Goal: Contribute content: Contribute content

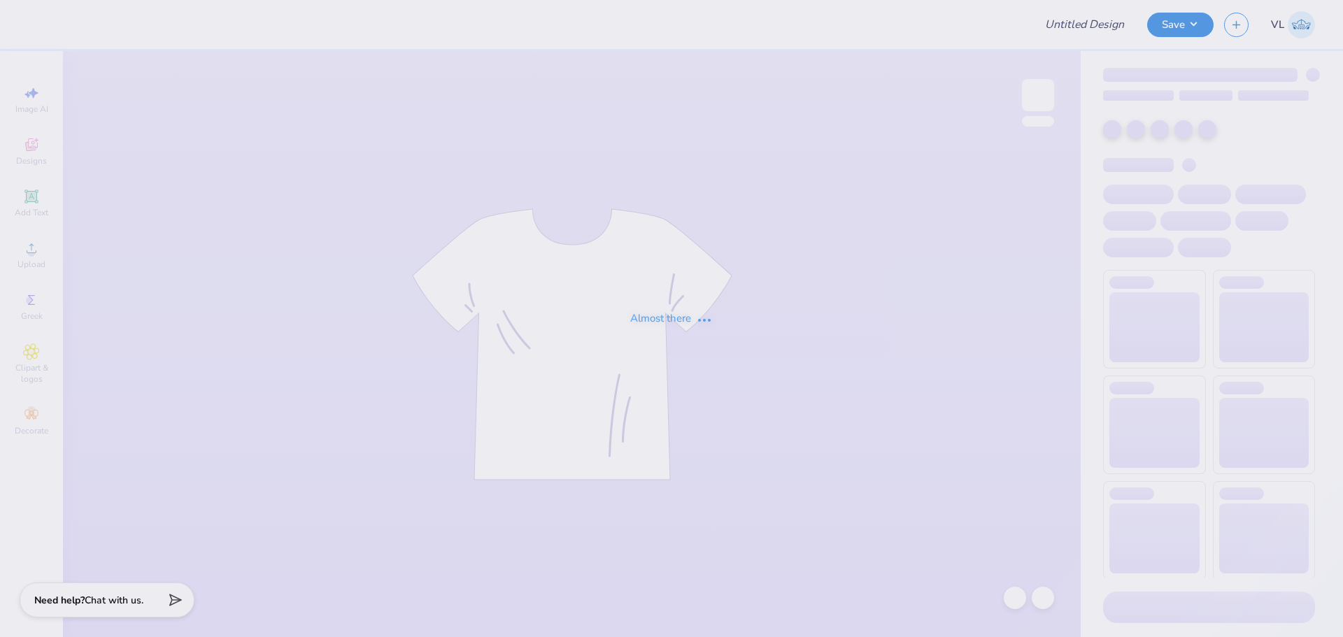
type input "New Beta Rush Design"
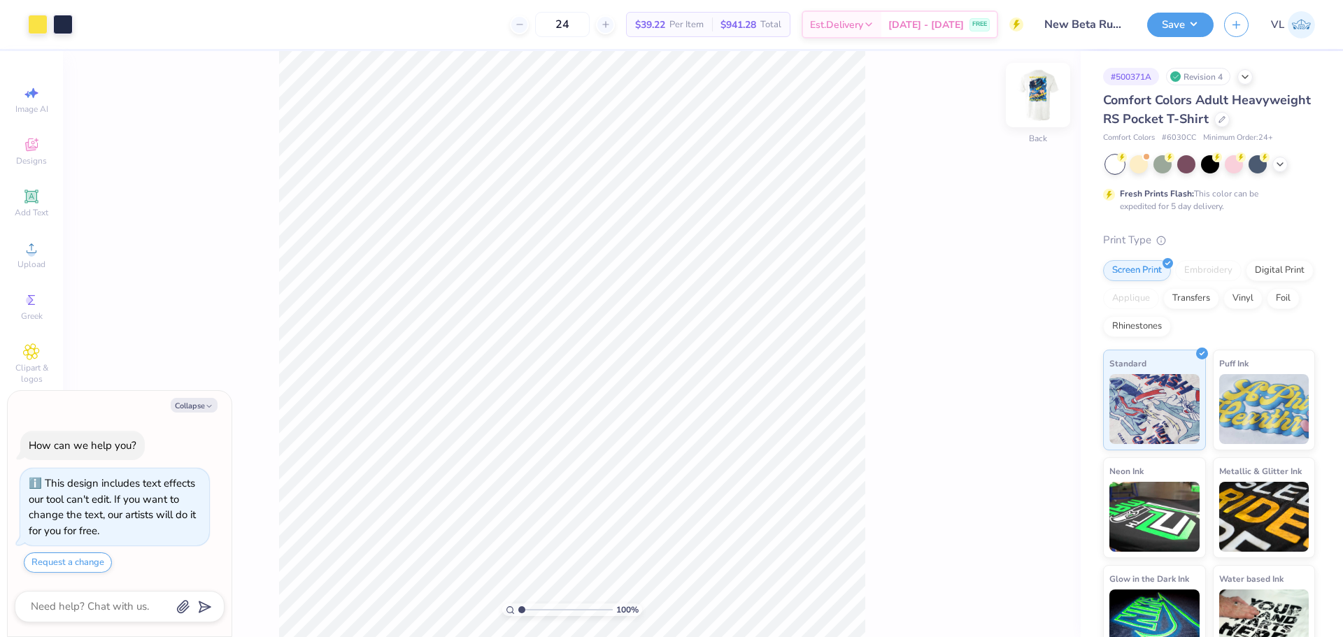
click at [1045, 97] on img at bounding box center [1038, 95] width 56 height 56
click at [1038, 90] on img at bounding box center [1038, 95] width 28 height 28
type textarea "x"
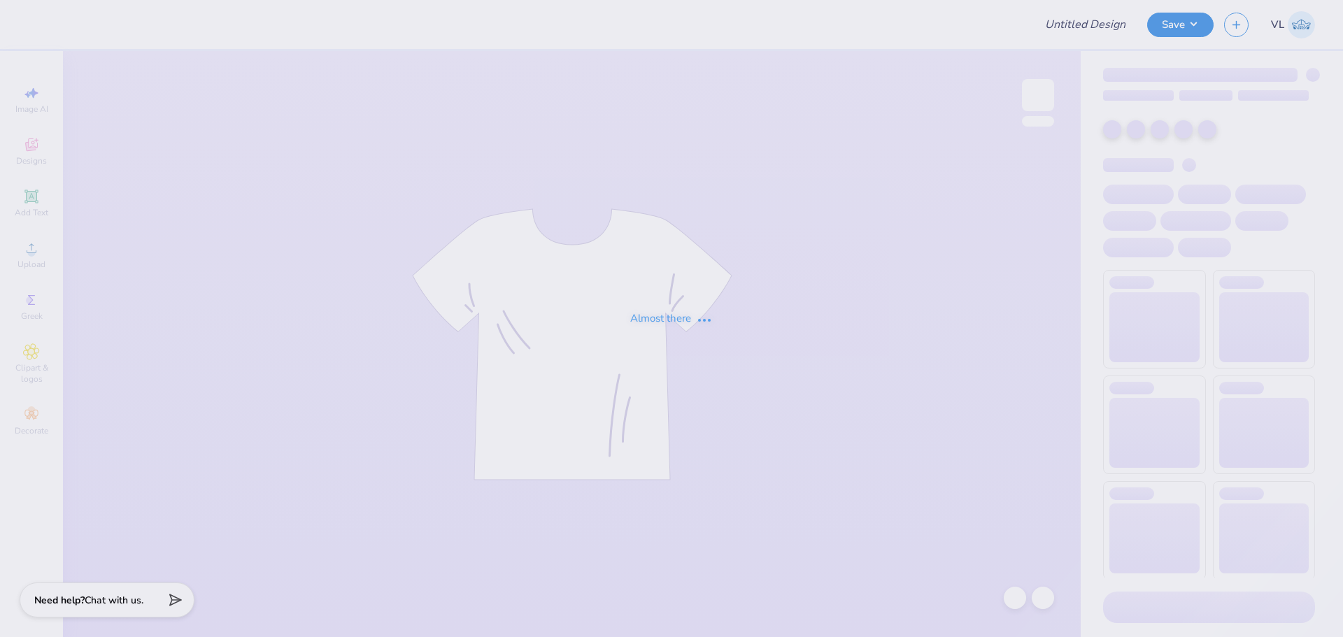
type input "chi phi rush tees"
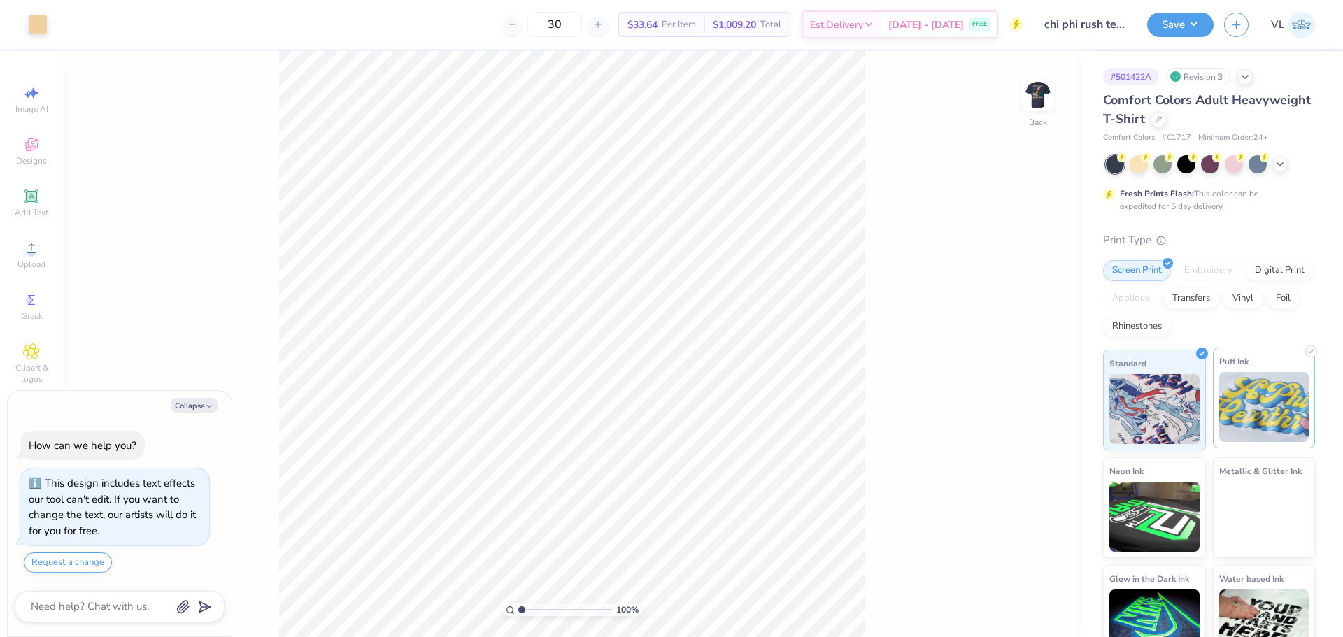
scroll to position [29, 0]
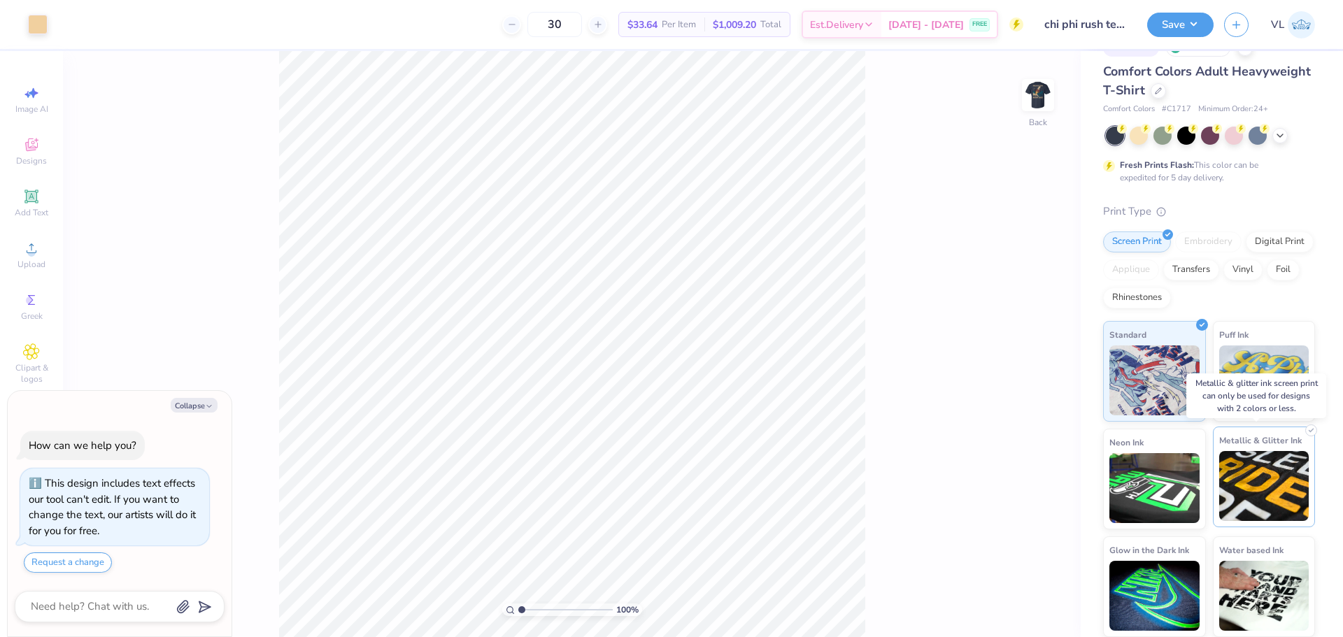
click at [1231, 460] on img at bounding box center [1264, 486] width 90 height 70
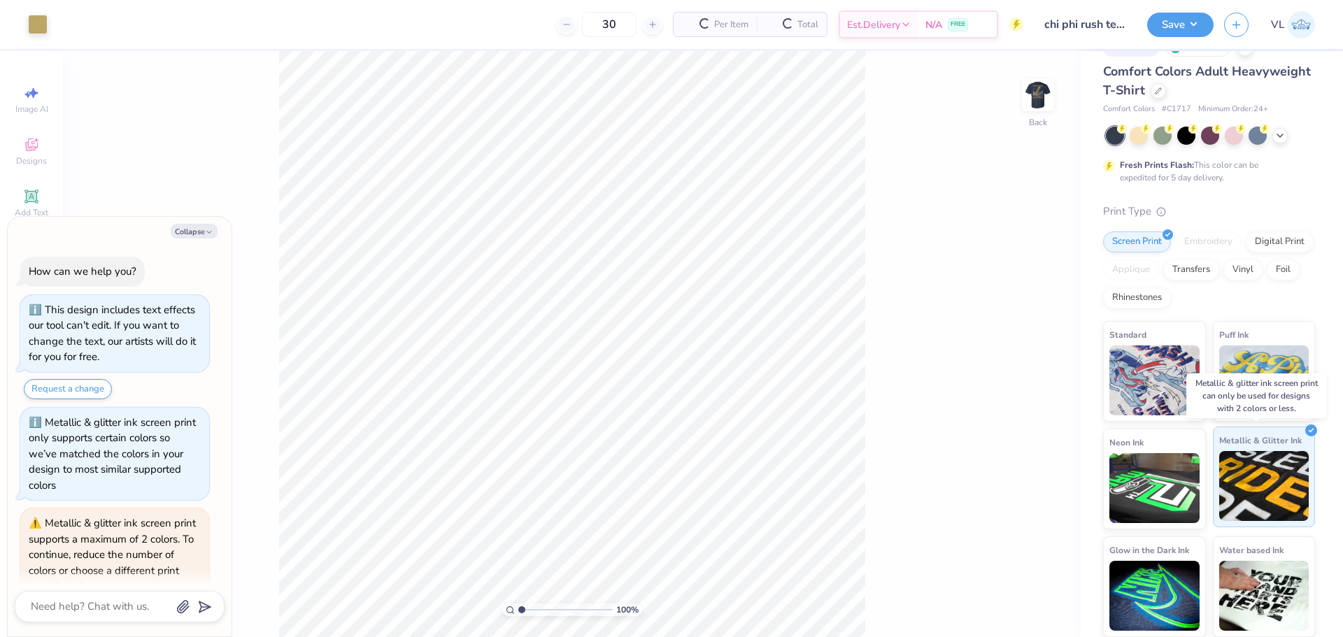
scroll to position [205, 0]
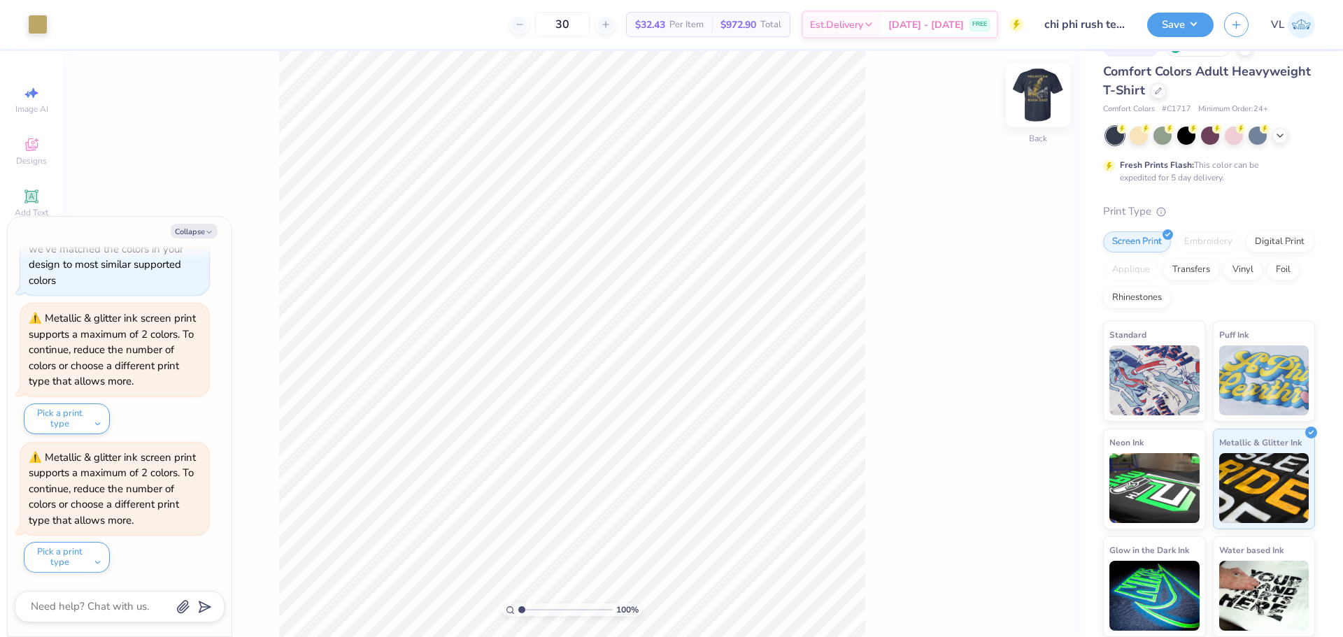
click at [1042, 86] on img at bounding box center [1038, 95] width 56 height 56
click at [1128, 417] on div "Standard" at bounding box center [1154, 369] width 103 height 101
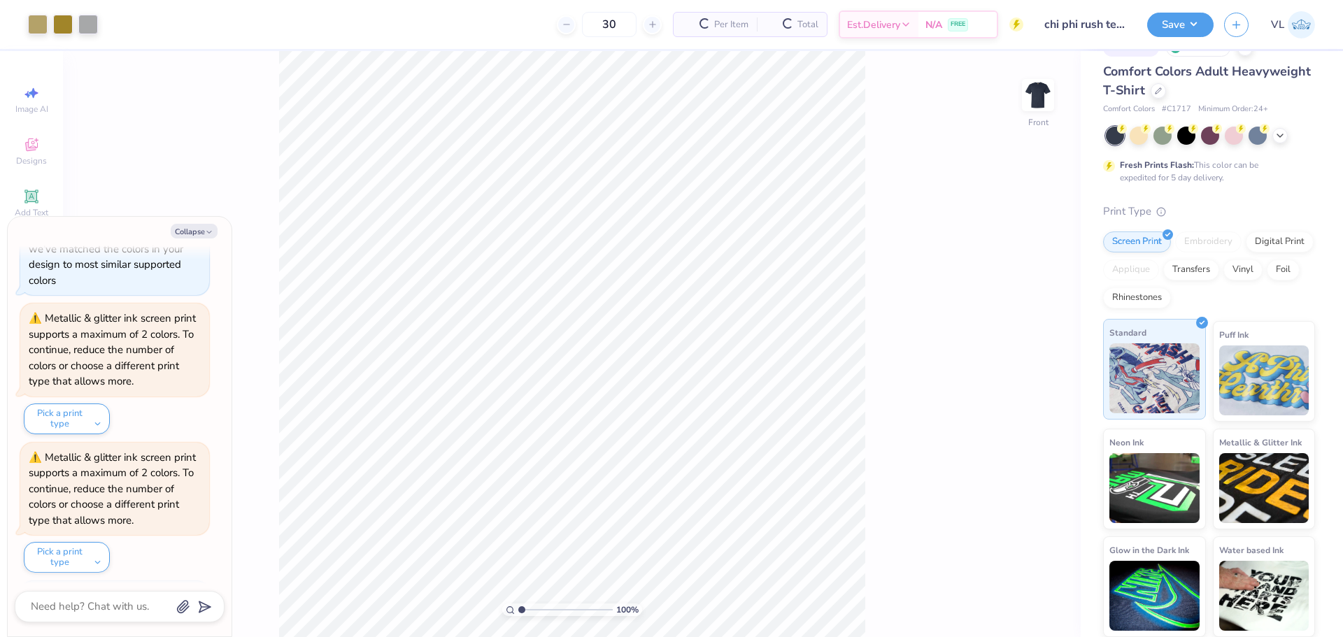
scroll to position [290, 0]
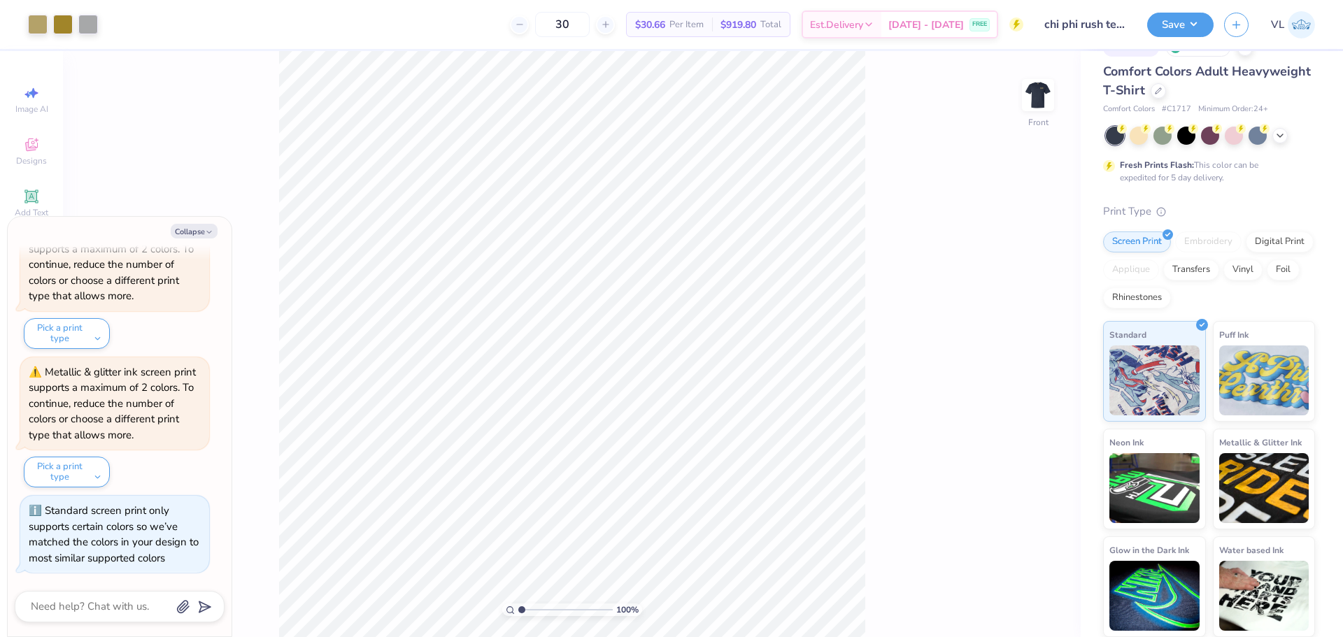
type textarea "x"
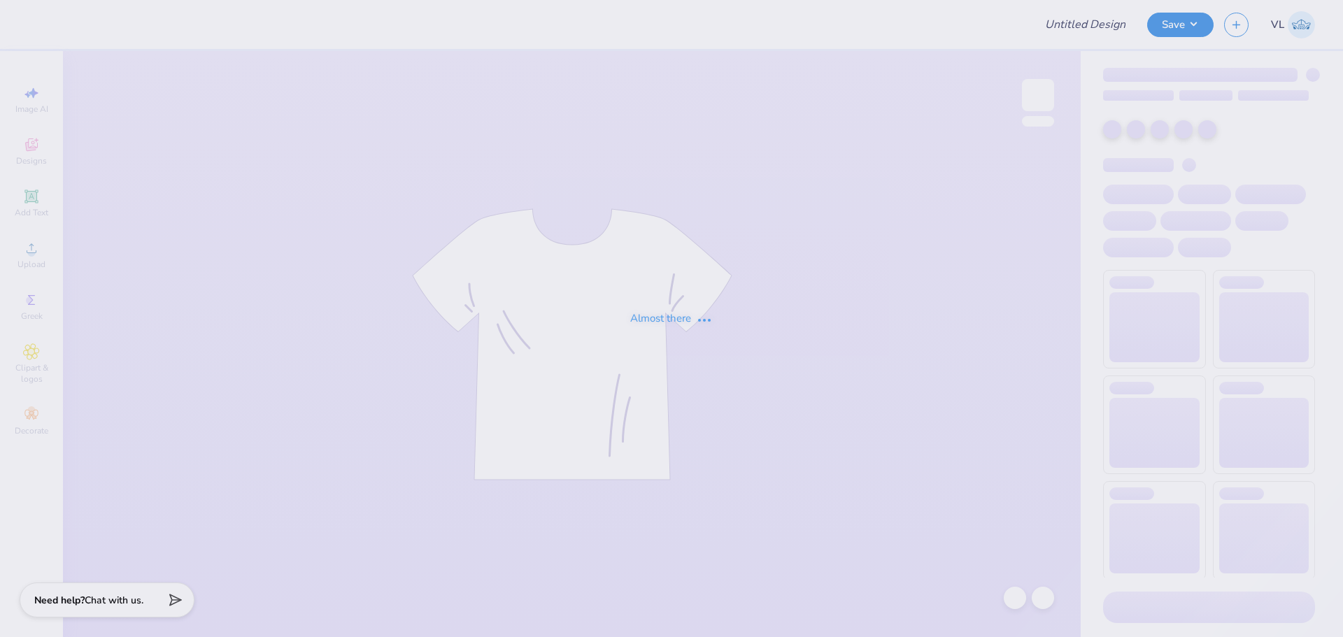
type input "chi phi rush tees"
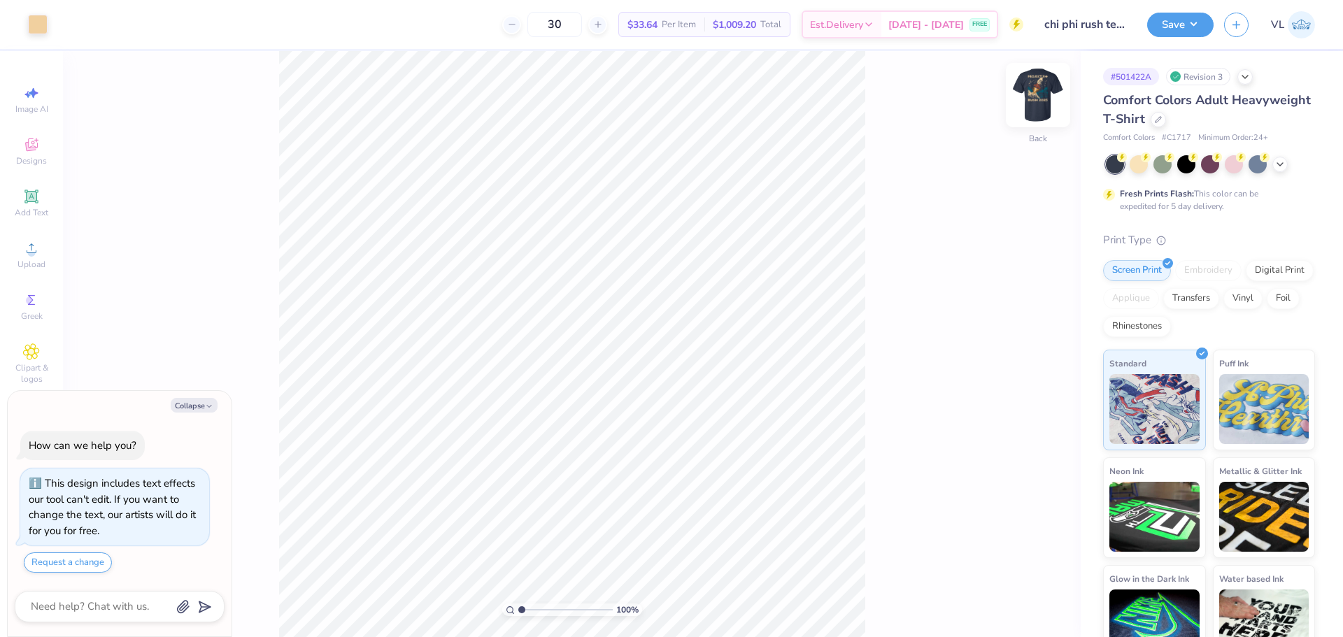
click at [1042, 87] on img at bounding box center [1038, 95] width 56 height 56
click at [378, 50] on div "Art colors 30 $33.64 Per Item $1,009.20 Total Est. Delivery [DATE] - [DATE] FRE…" at bounding box center [671, 318] width 1343 height 637
click at [22, 272] on div "Upload" at bounding box center [31, 254] width 49 height 41
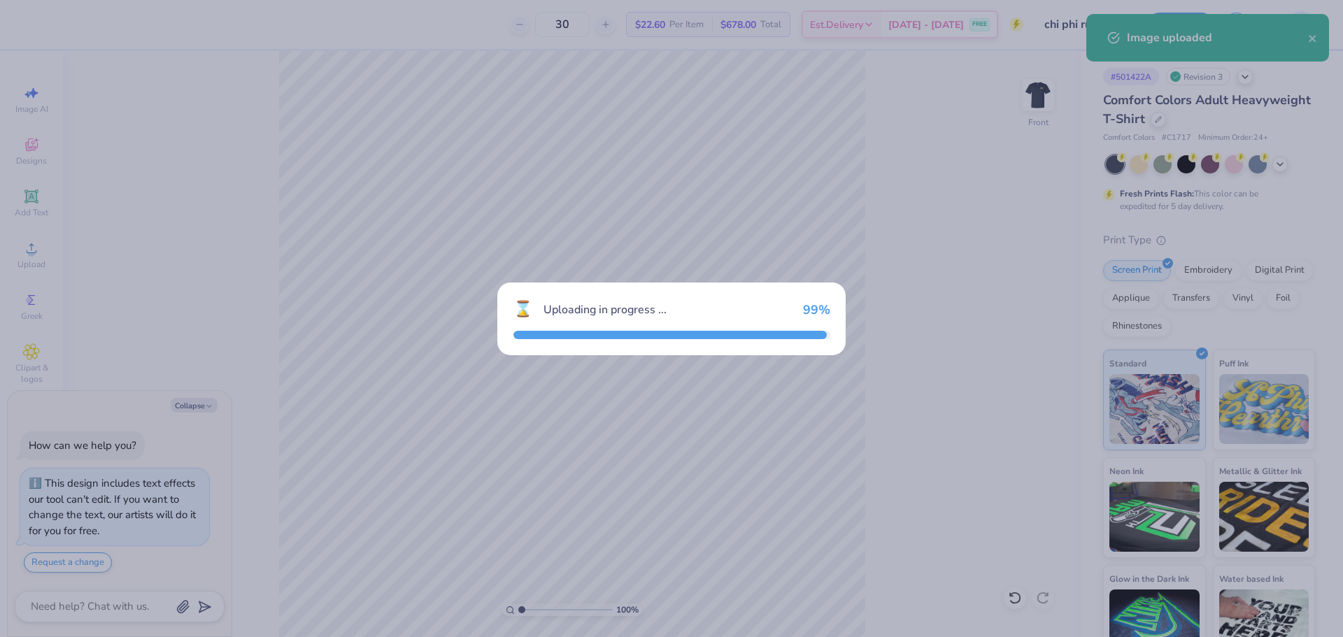
type textarea "x"
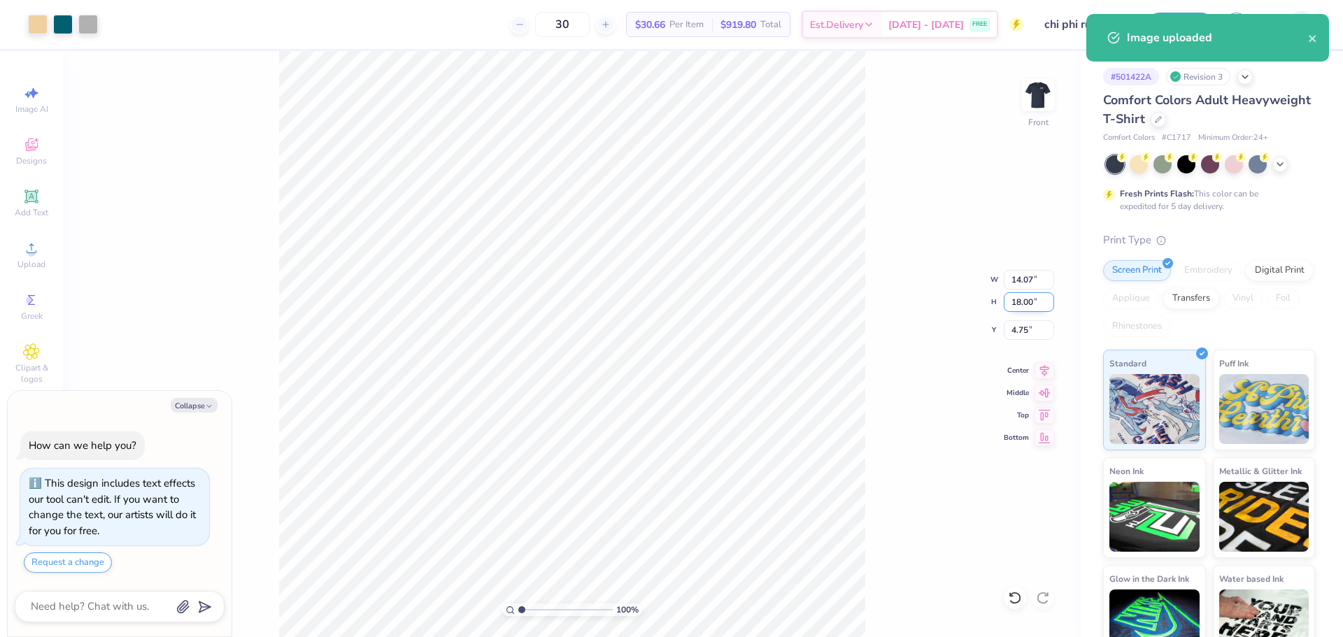
click at [1027, 292] on input "18.00" at bounding box center [1029, 302] width 50 height 20
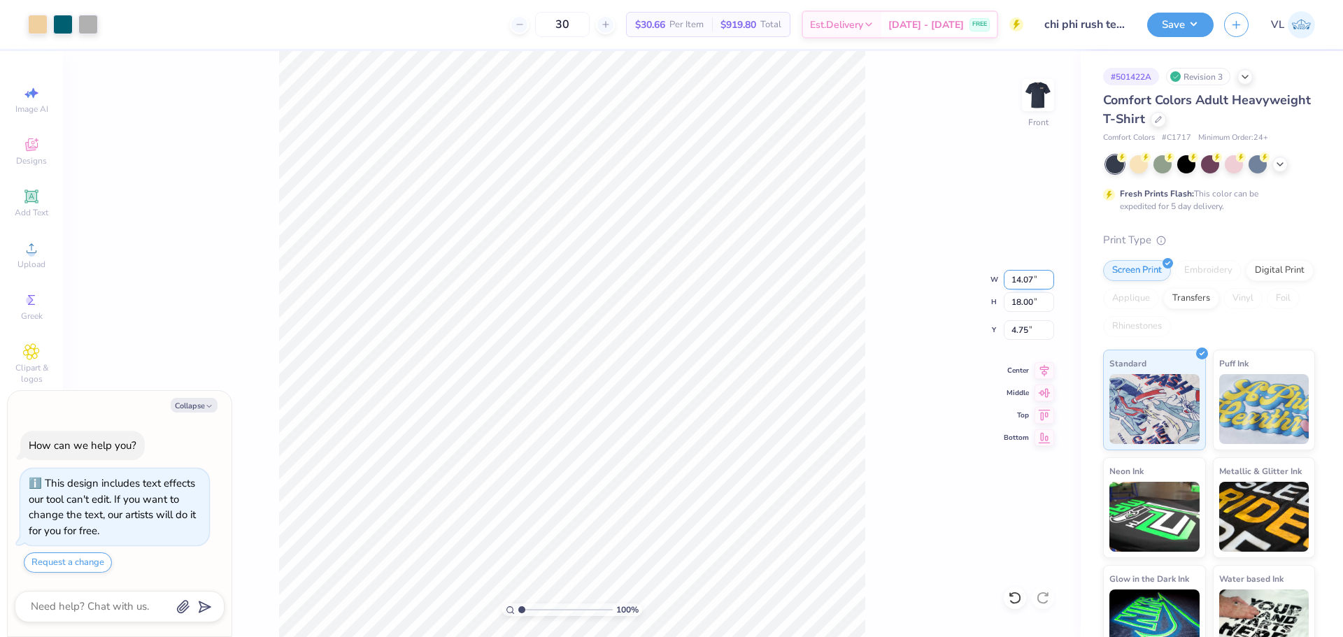
click at [1026, 284] on input "14.07" at bounding box center [1029, 280] width 50 height 20
type input "11"
type textarea "x"
type input "11.00"
type input "14.07"
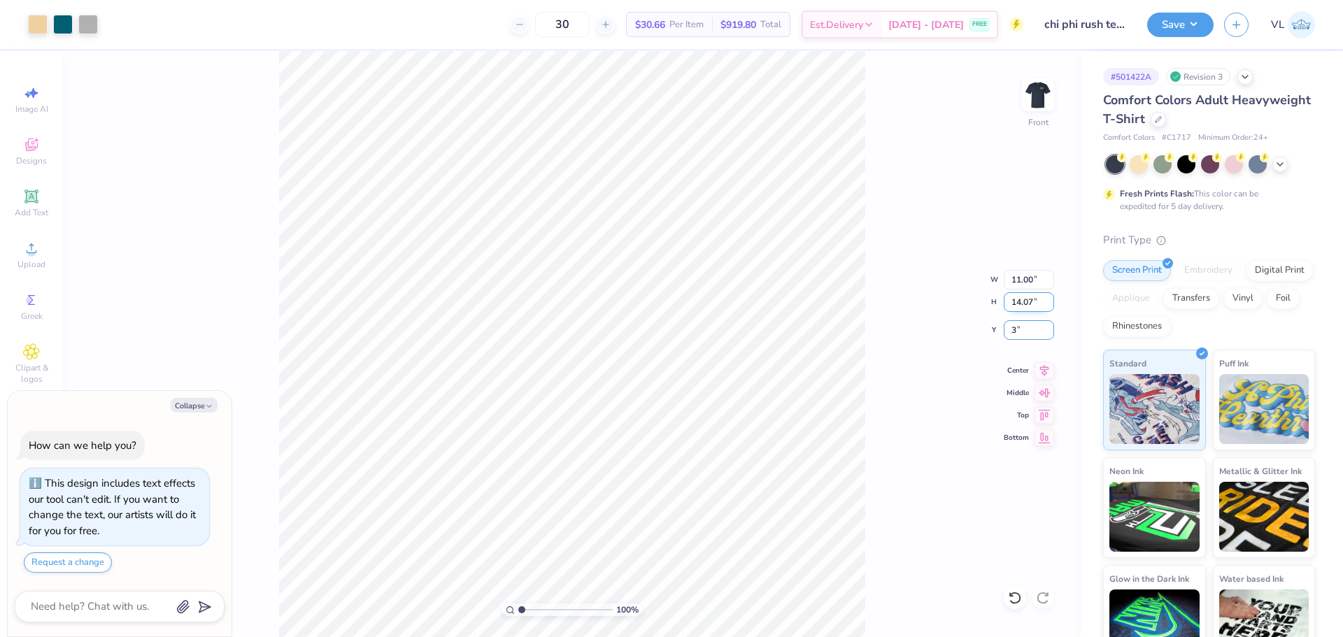
type input "3"
type textarea "x"
type input "3.00"
click at [1047, 85] on img at bounding box center [1038, 95] width 56 height 56
click at [1039, 98] on img at bounding box center [1038, 95] width 56 height 56
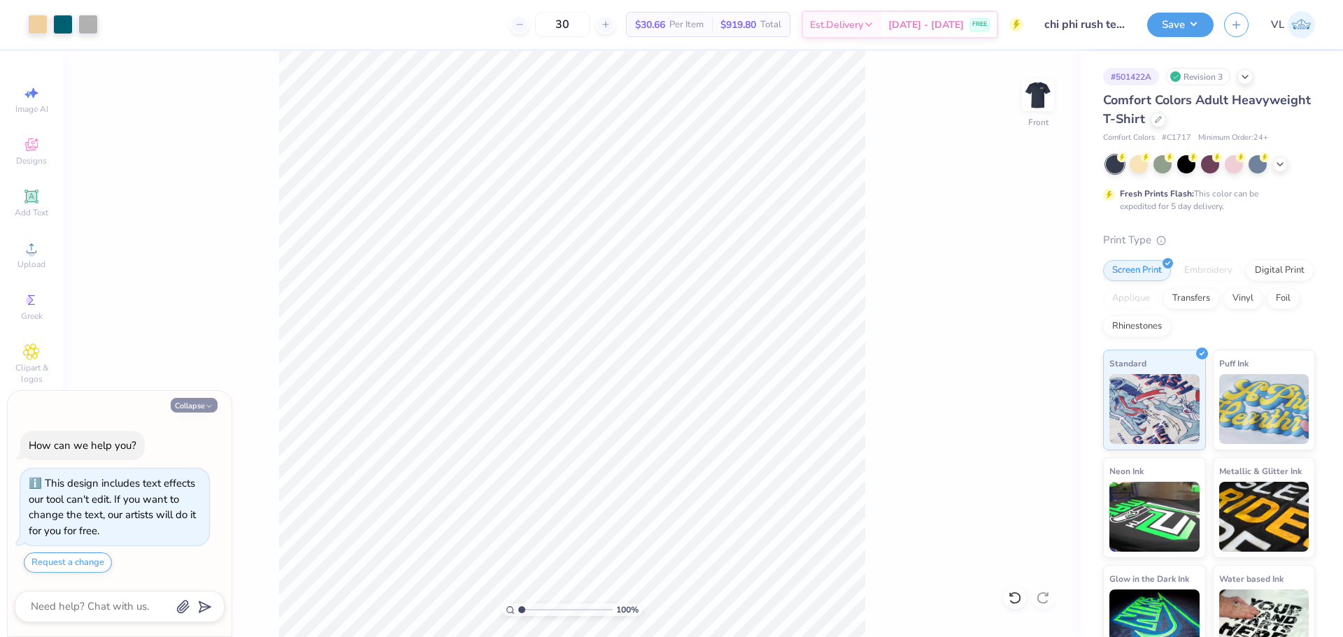
click at [205, 410] on icon "button" at bounding box center [209, 406] width 8 height 8
type textarea "x"
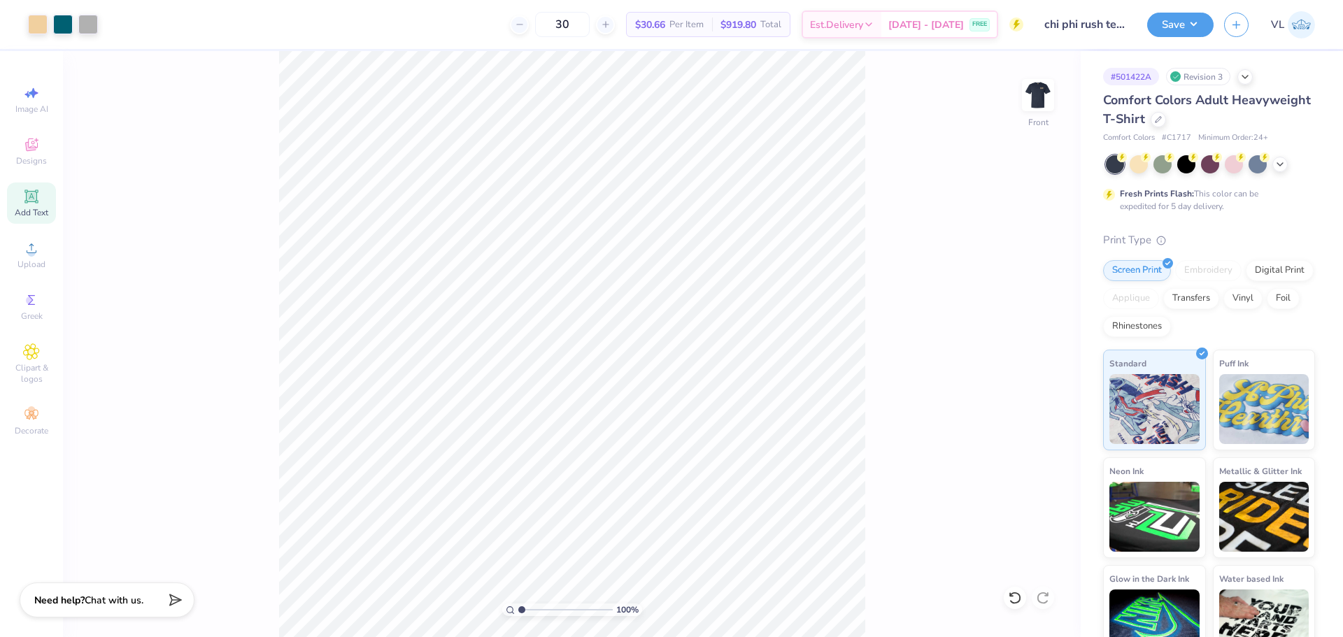
click at [38, 210] on span "Add Text" at bounding box center [32, 212] width 34 height 11
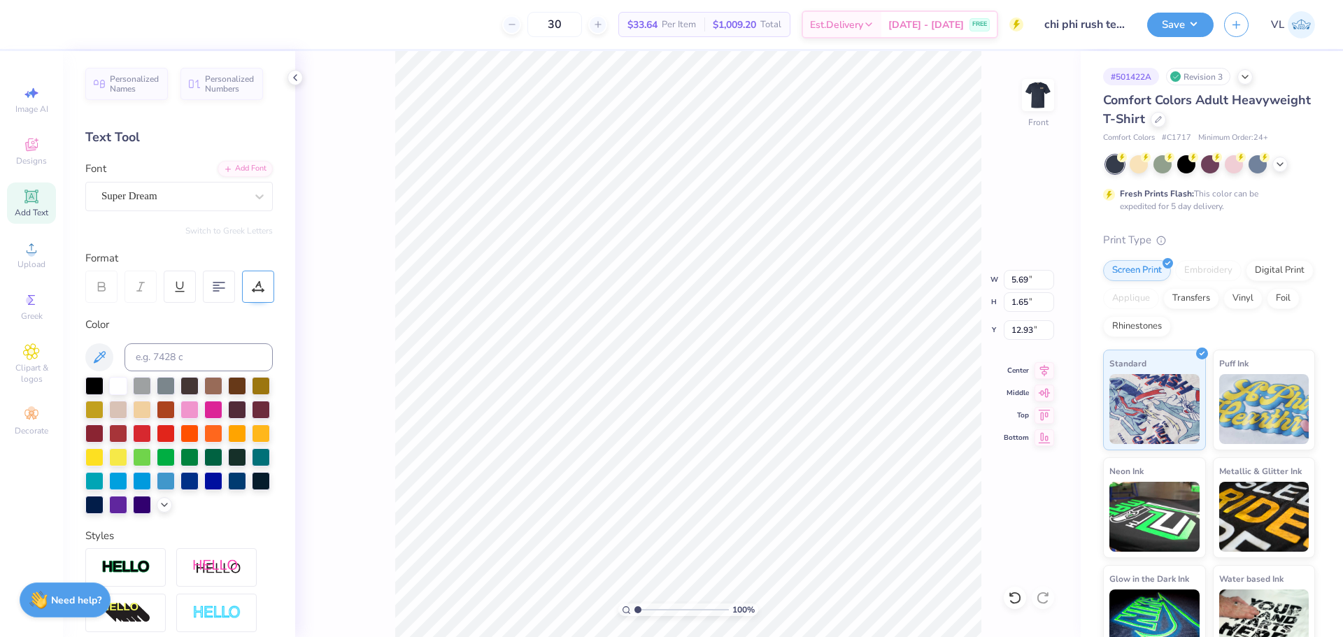
type input "17.43"
click at [234, 167] on div "Add Font" at bounding box center [245, 168] width 55 height 16
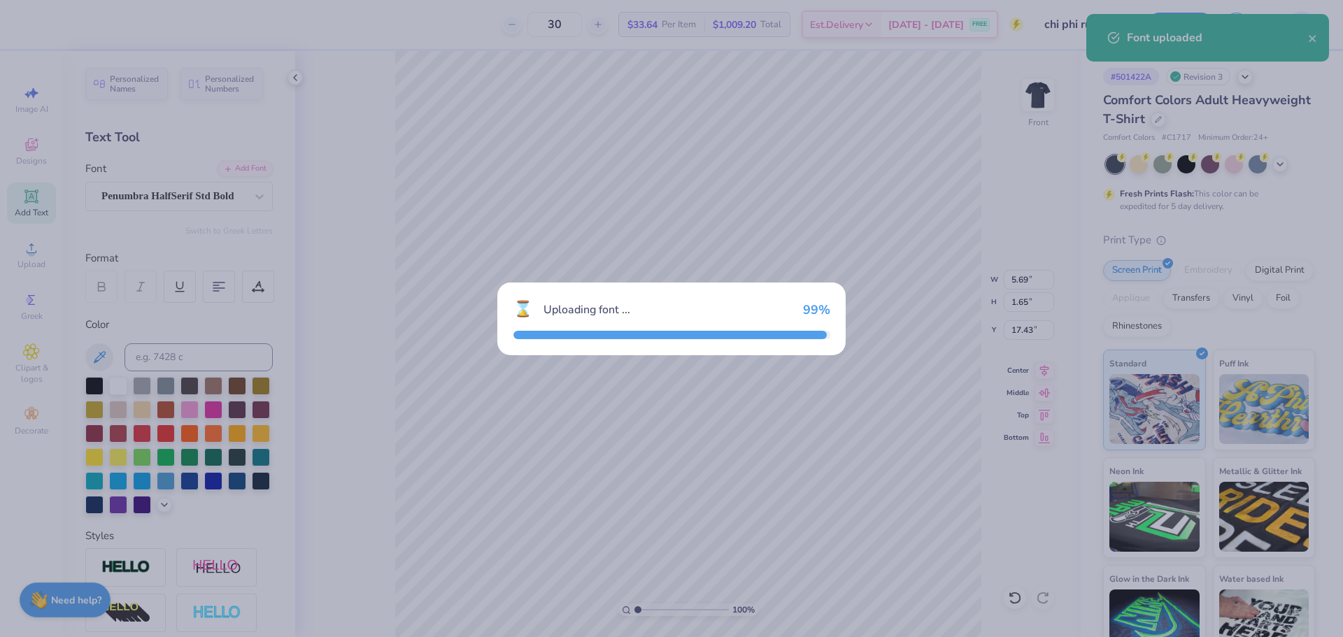
type input "6.30"
type input "1.84"
type input "17.33"
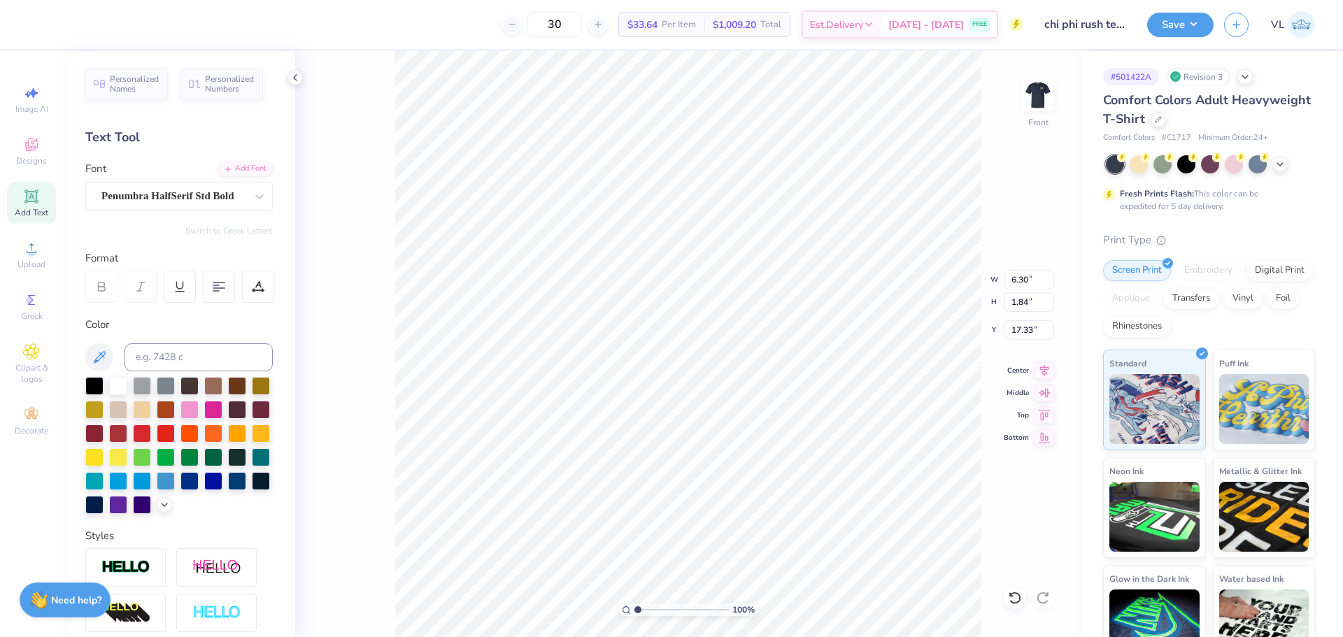
scroll to position [12, 3]
type textarea "RUSH 2025"
type input "13.30"
type input "1.90"
type input "17.30"
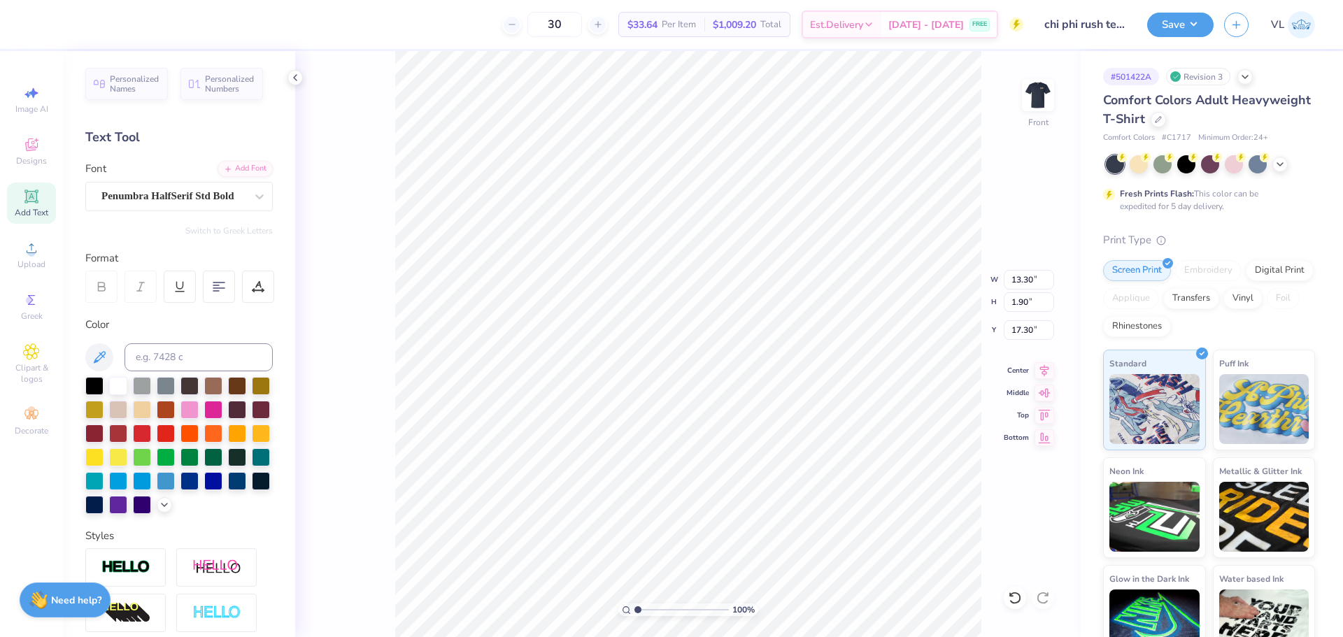
type input "9.21"
type input "1.31"
type input "17.60"
click at [151, 412] on div at bounding box center [142, 408] width 18 height 18
type input "17.86"
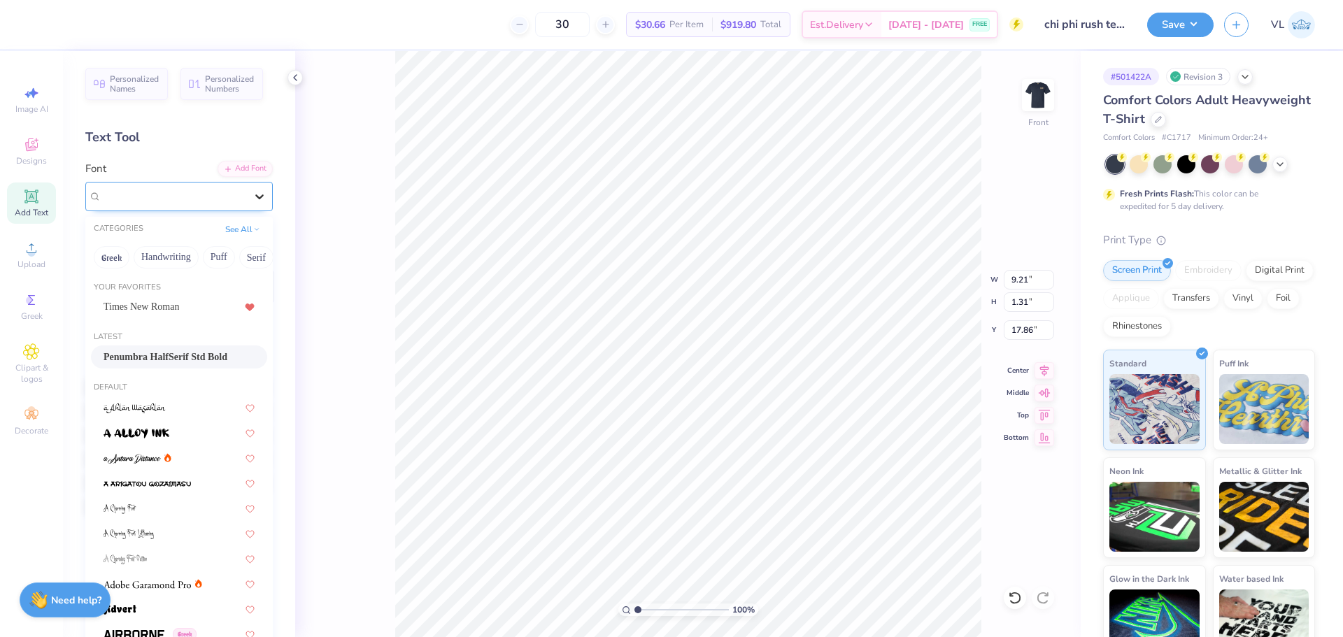
click at [253, 192] on icon at bounding box center [260, 197] width 14 height 14
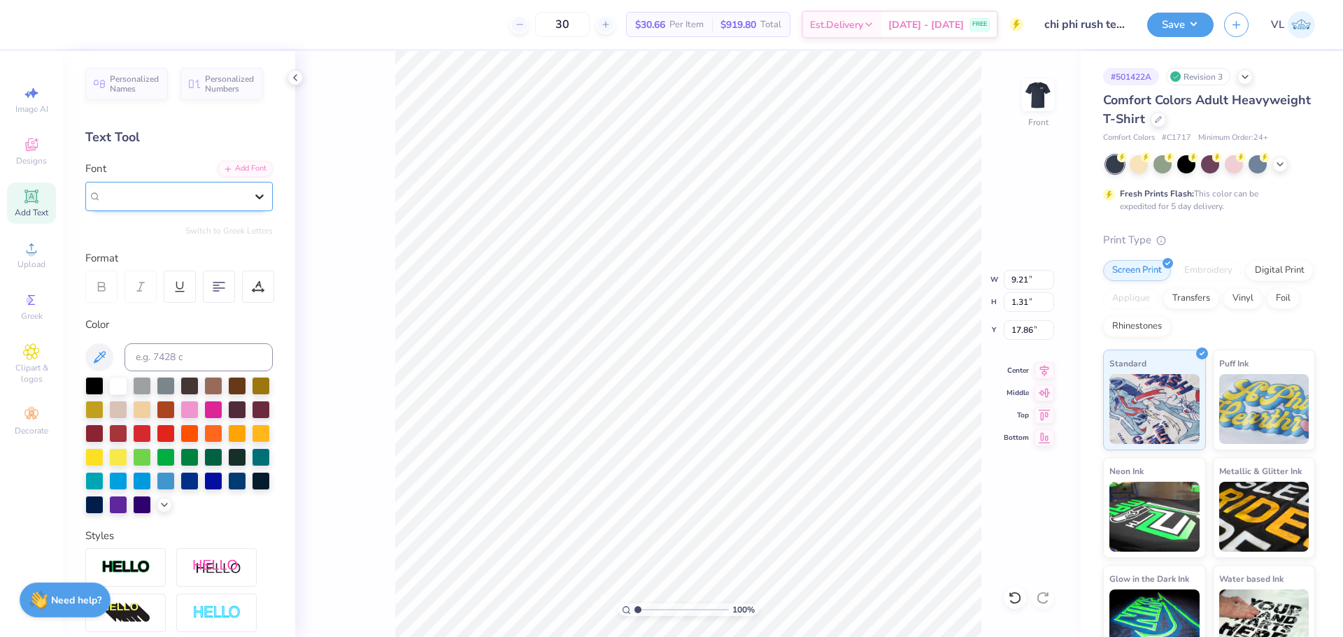
click at [255, 191] on icon at bounding box center [260, 197] width 14 height 14
click at [266, 291] on div at bounding box center [258, 287] width 32 height 32
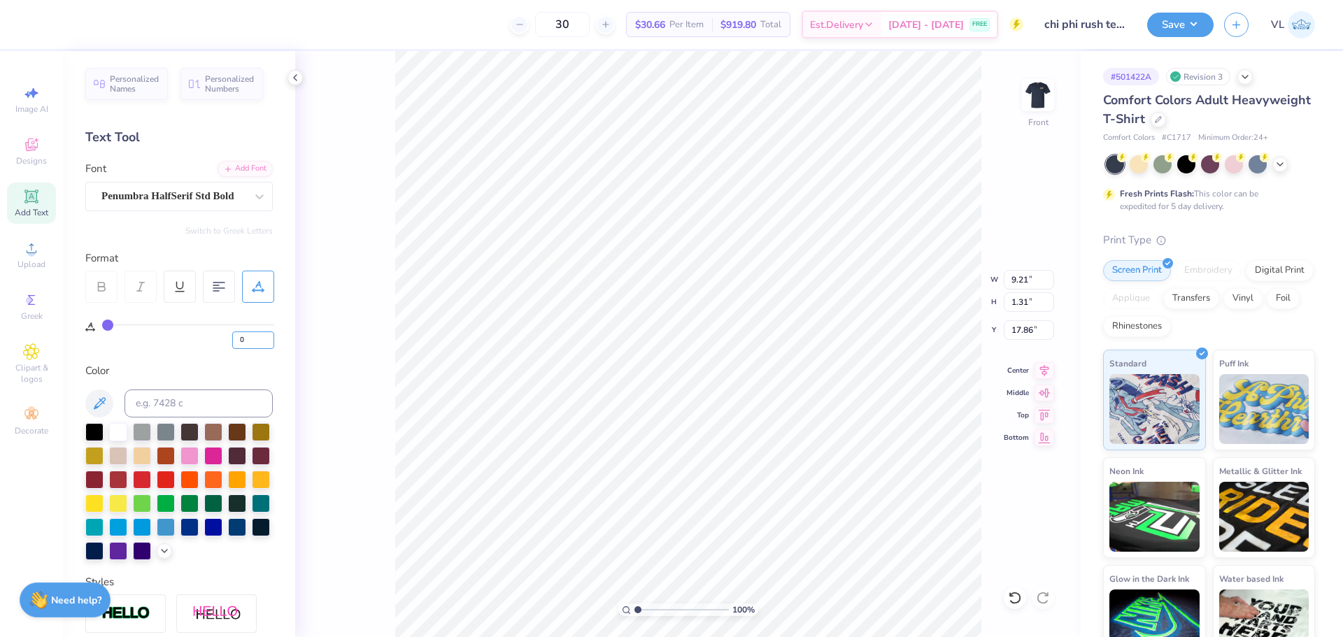
drag, startPoint x: 256, startPoint y: 341, endPoint x: 214, endPoint y: 336, distance: 42.3
click at [214, 336] on div "0" at bounding box center [188, 336] width 172 height 25
type input "15"
type input "11.16"
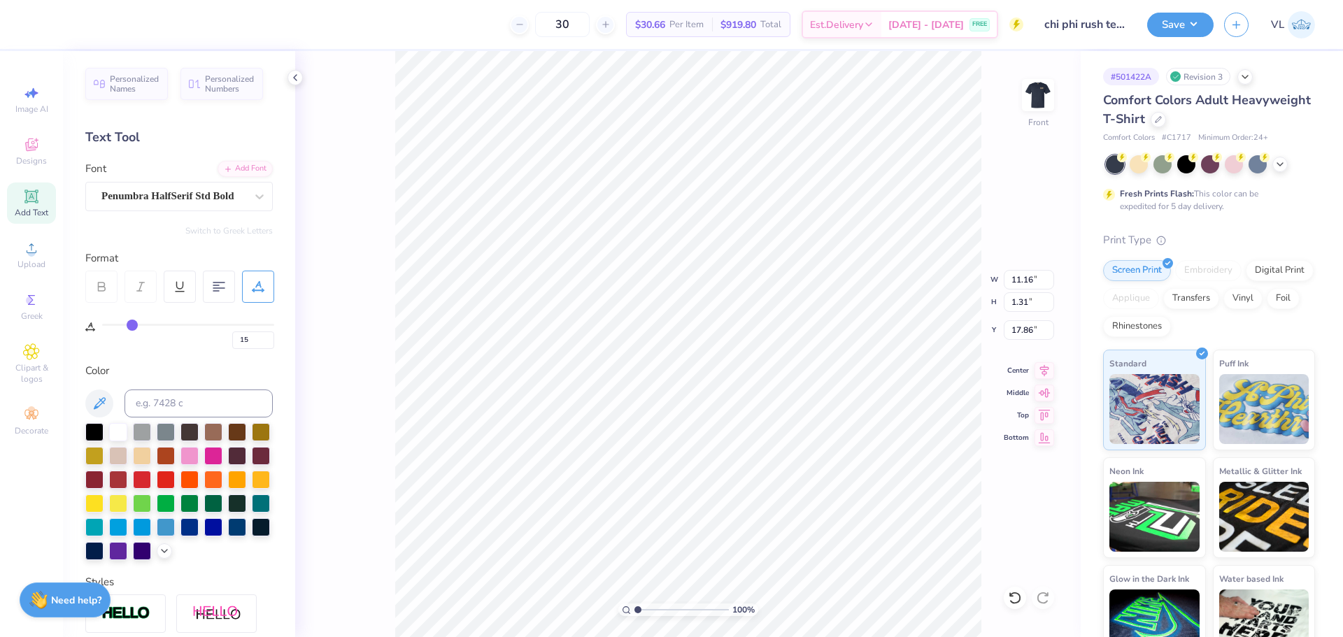
type input "18.41"
drag, startPoint x: 259, startPoint y: 335, endPoint x: 204, endPoint y: 332, distance: 54.6
click at [204, 332] on div "15" at bounding box center [188, 336] width 172 height 25
type input "10"
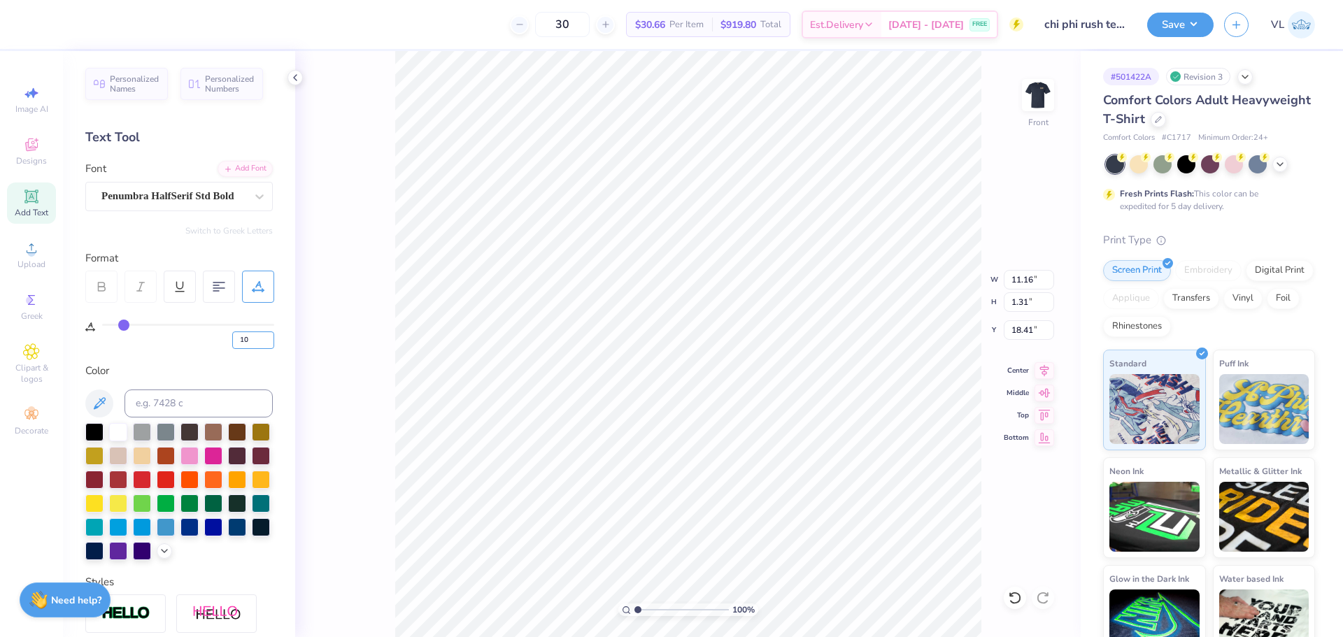
type input "10.51"
type input "15.75"
click at [117, 434] on div at bounding box center [118, 431] width 18 height 18
click at [788, 294] on li "Copy" at bounding box center [792, 292] width 110 height 27
click at [769, 621] on li "Send to Back" at bounding box center [776, 620] width 110 height 27
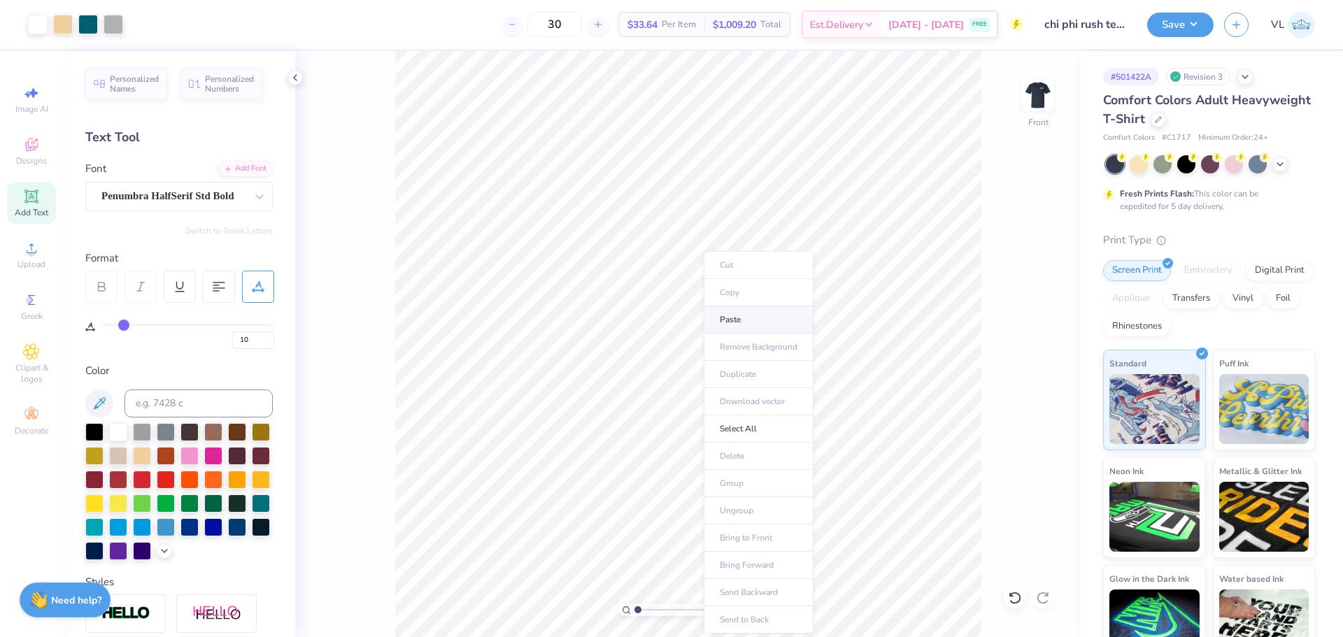
click at [750, 314] on li "Paste" at bounding box center [759, 319] width 110 height 27
type textarea "PROJECT"
type input "8.65"
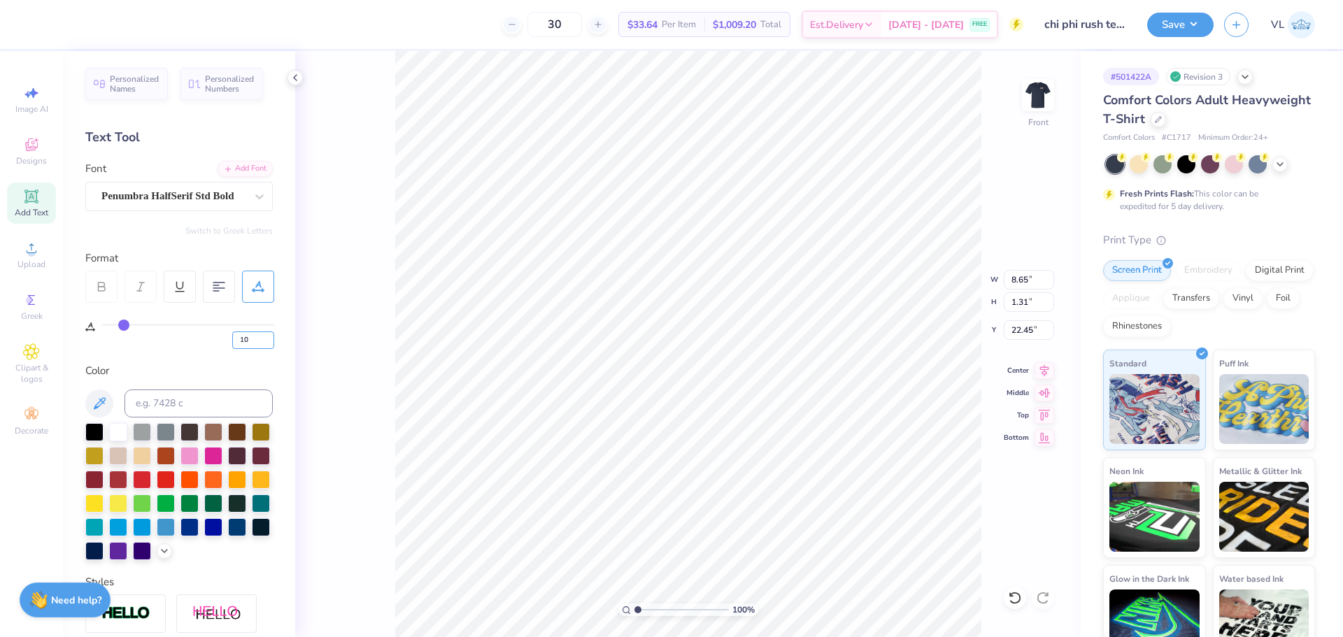
drag, startPoint x: 255, startPoint y: 342, endPoint x: 167, endPoint y: 342, distance: 88.9
click at [167, 342] on div "10" at bounding box center [188, 336] width 172 height 25
type input "5"
type input "8.16"
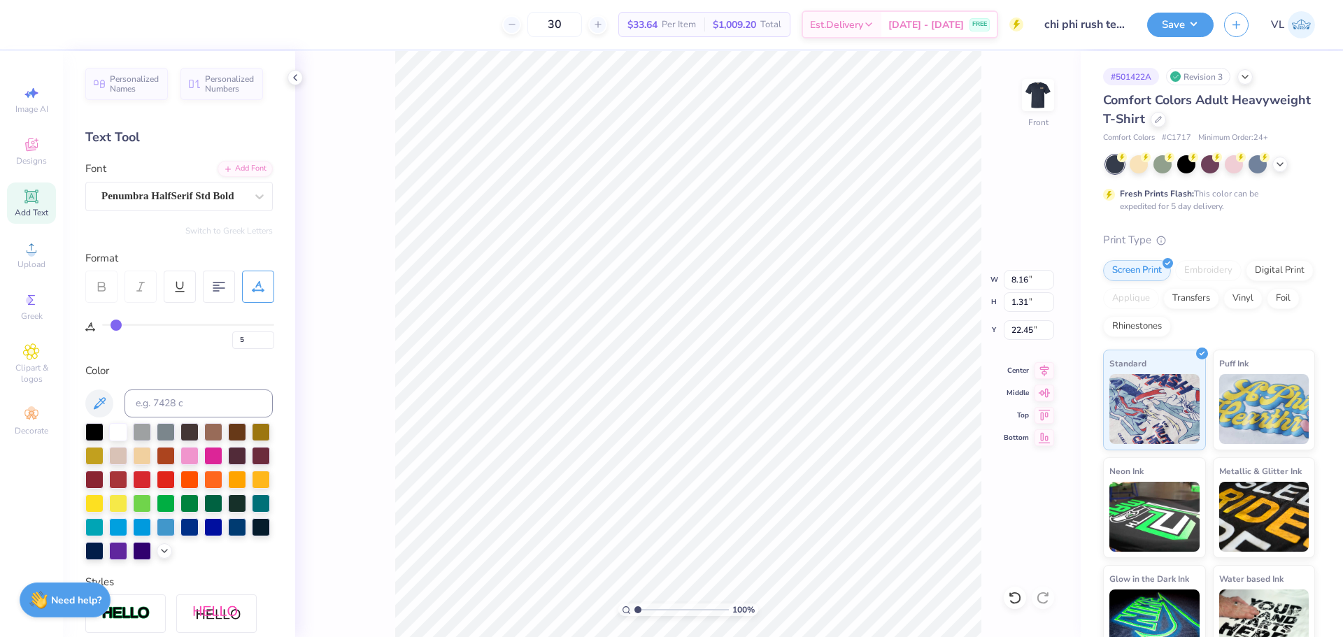
type input "3.00"
click at [267, 348] on input "5" at bounding box center [253, 340] width 42 height 17
type input "0"
type input "7.67"
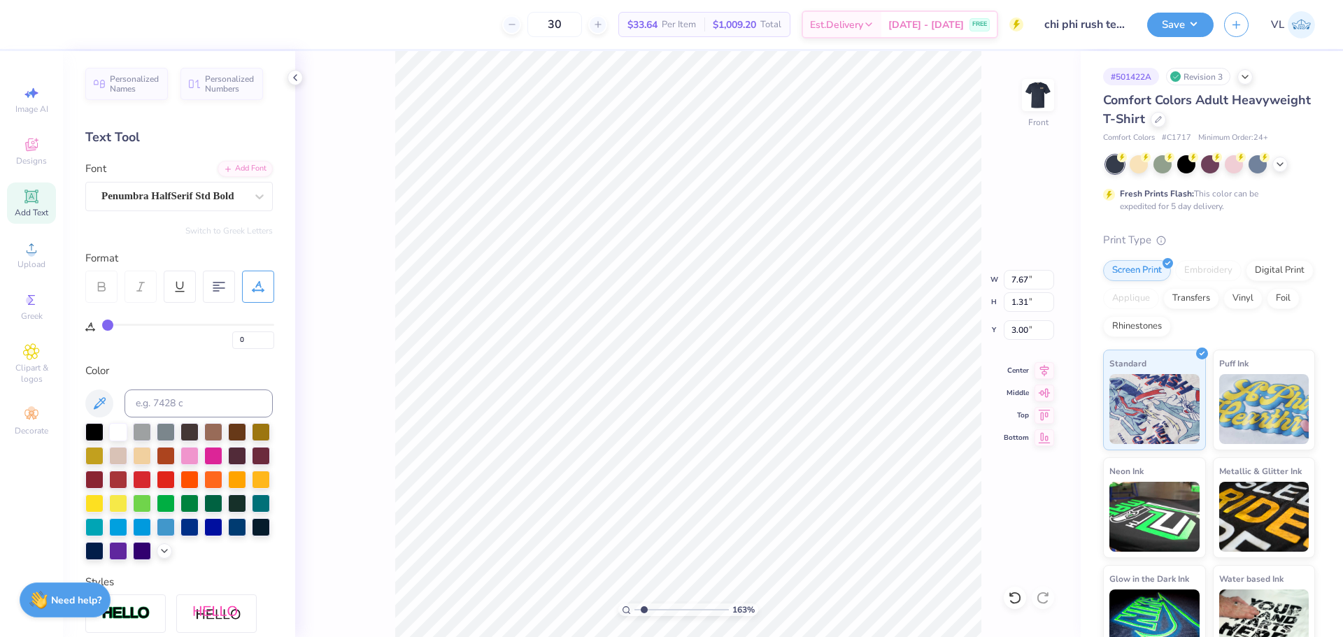
type input "1.71"
click at [644, 611] on input "range" at bounding box center [682, 610] width 94 height 13
type input "7.49"
type input "1.28"
click at [766, 609] on li "Send to Back" at bounding box center [783, 606] width 110 height 27
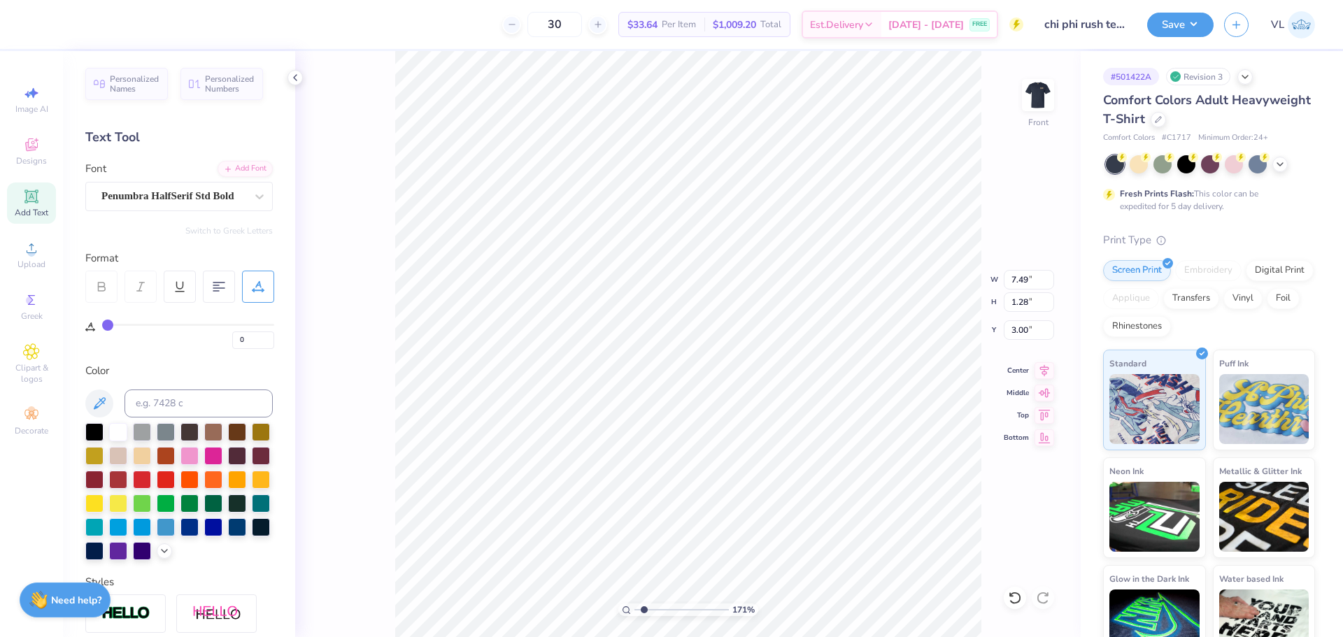
type input "11.00"
type input "14.07"
type input "0.99"
type input "1.28"
type input "3.00"
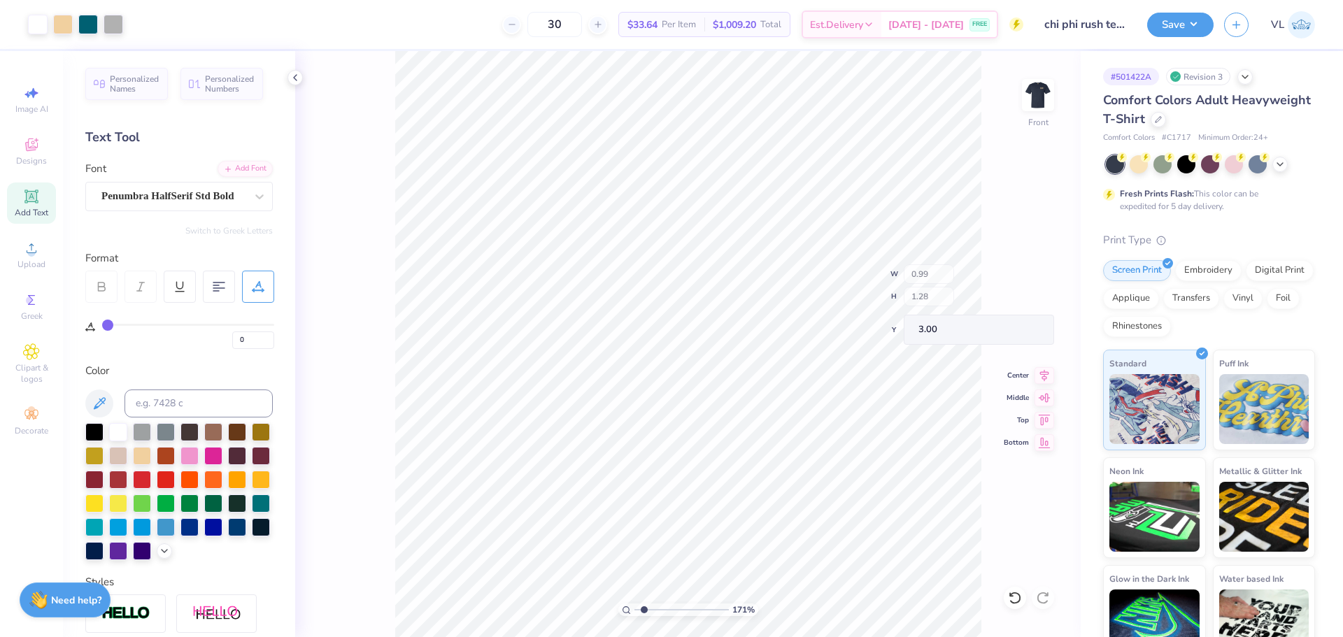
type input "1.01"
type input "1.25"
type input "3.00"
type input "0.77"
type input "1.27"
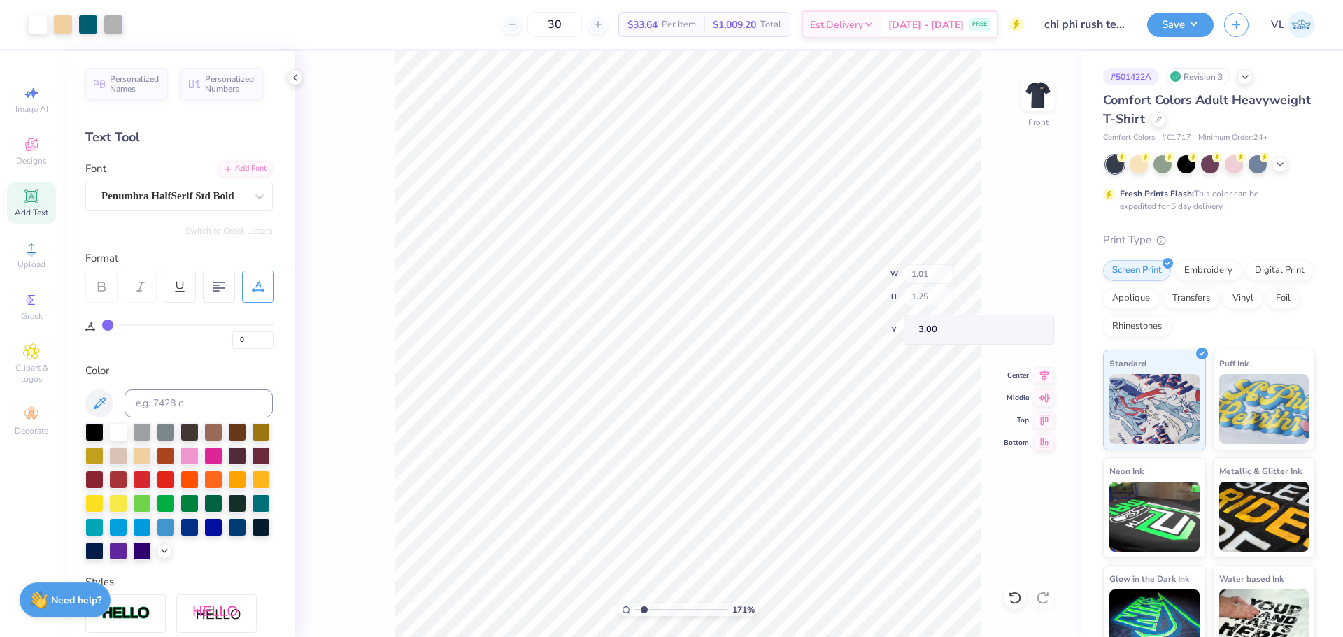
type input "3.02"
type input "7.49"
type input "1.28"
click at [39, 17] on div at bounding box center [38, 23] width 20 height 20
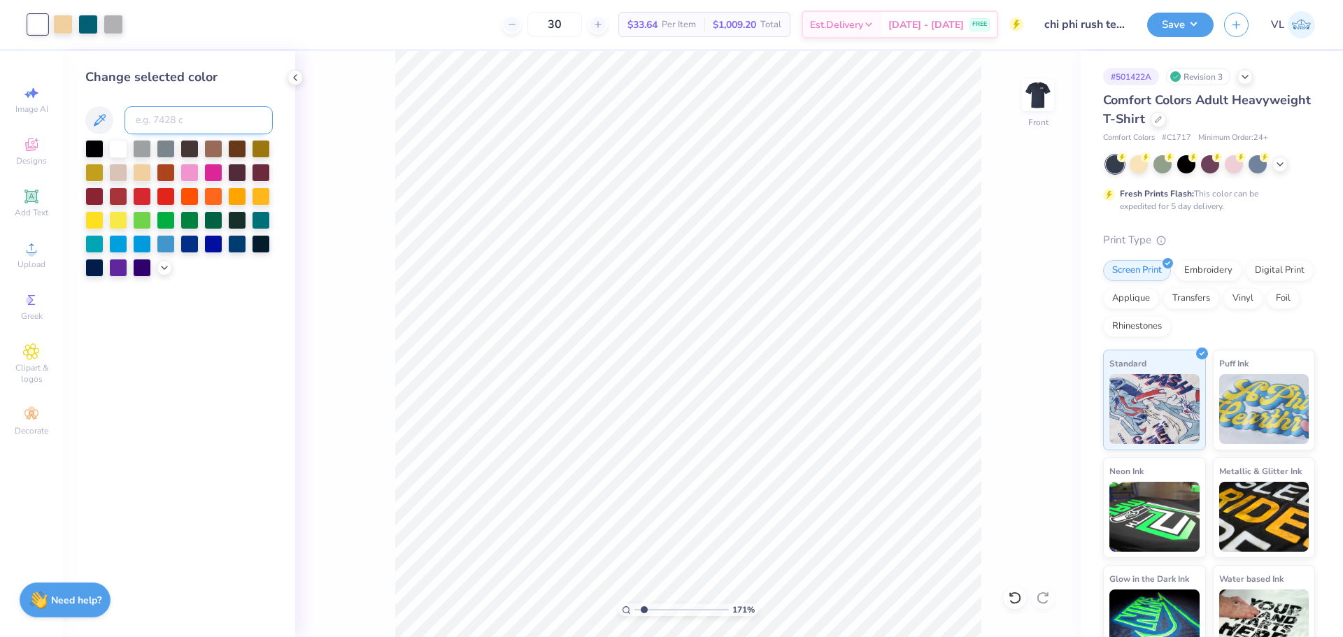
click at [176, 128] on input at bounding box center [199, 120] width 148 height 28
type input "155"
drag, startPoint x: 642, startPoint y: 607, endPoint x: 618, endPoint y: 607, distance: 23.8
type input "1"
click at [635, 607] on input "range" at bounding box center [682, 610] width 94 height 13
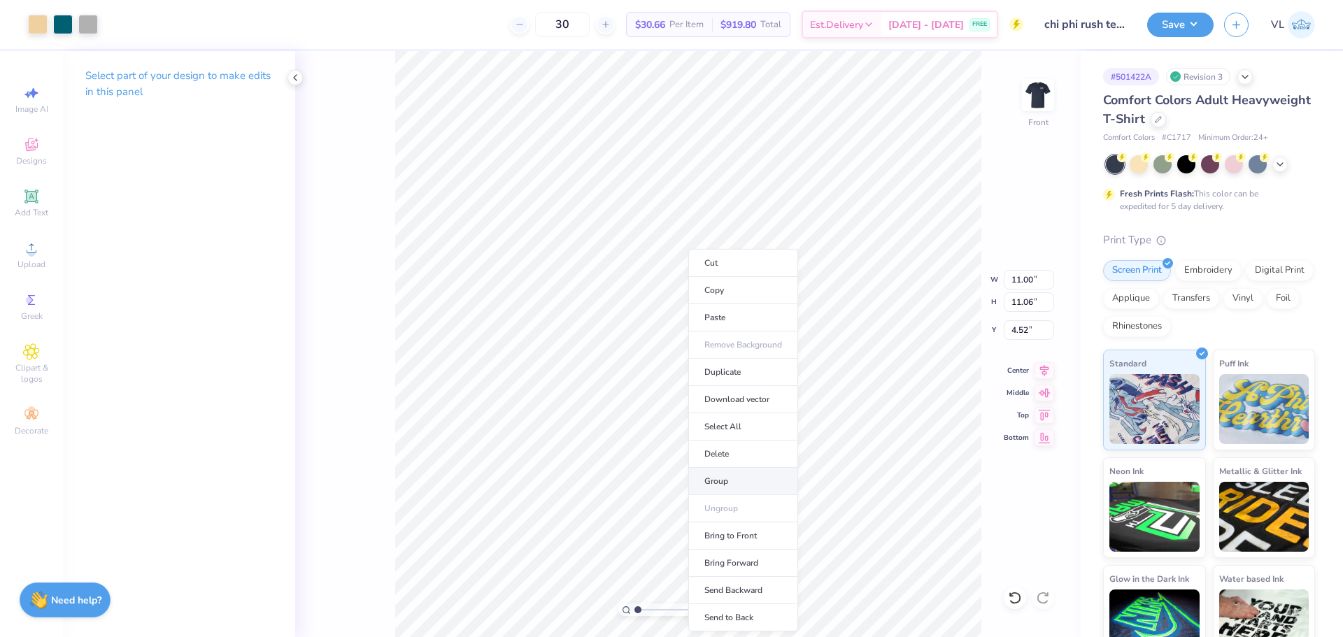
click at [741, 472] on li "Group" at bounding box center [743, 481] width 110 height 27
type input "2.74"
type input "1.25"
type input "3.02"
click at [794, 382] on li "Group" at bounding box center [811, 375] width 110 height 27
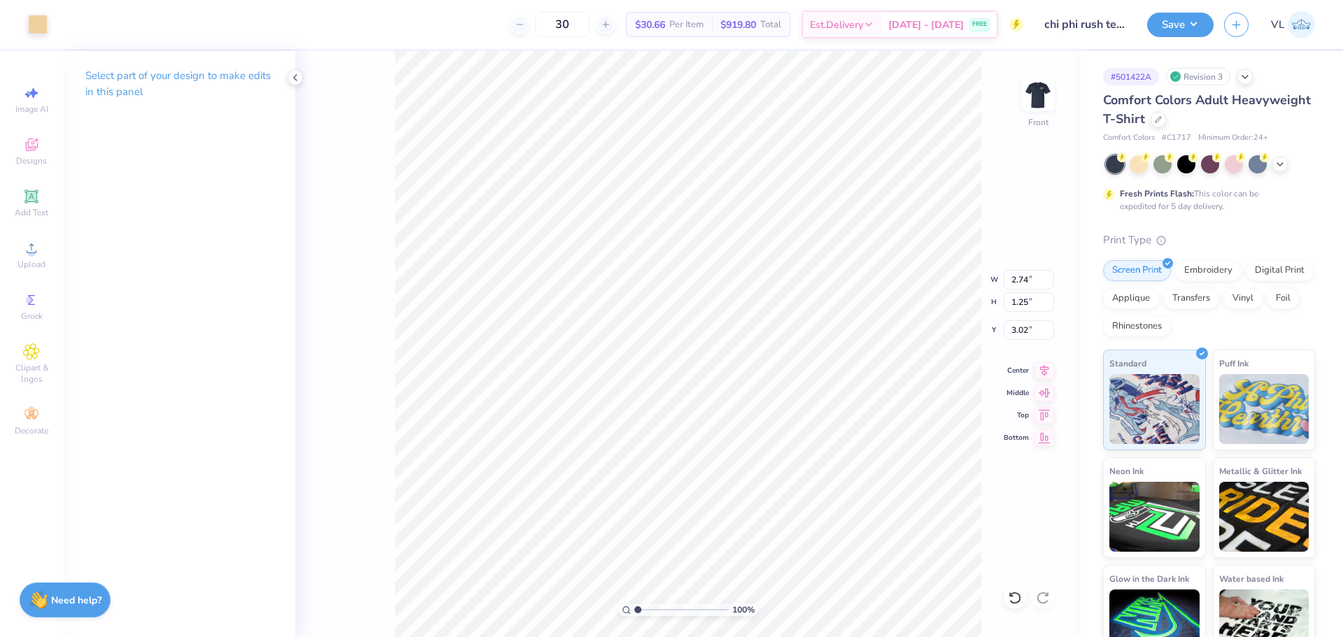
type input "11.00"
type input "14.07"
type input "3.00"
click at [1034, 101] on img at bounding box center [1038, 95] width 56 height 56
click at [1034, 101] on img at bounding box center [1038, 95] width 28 height 28
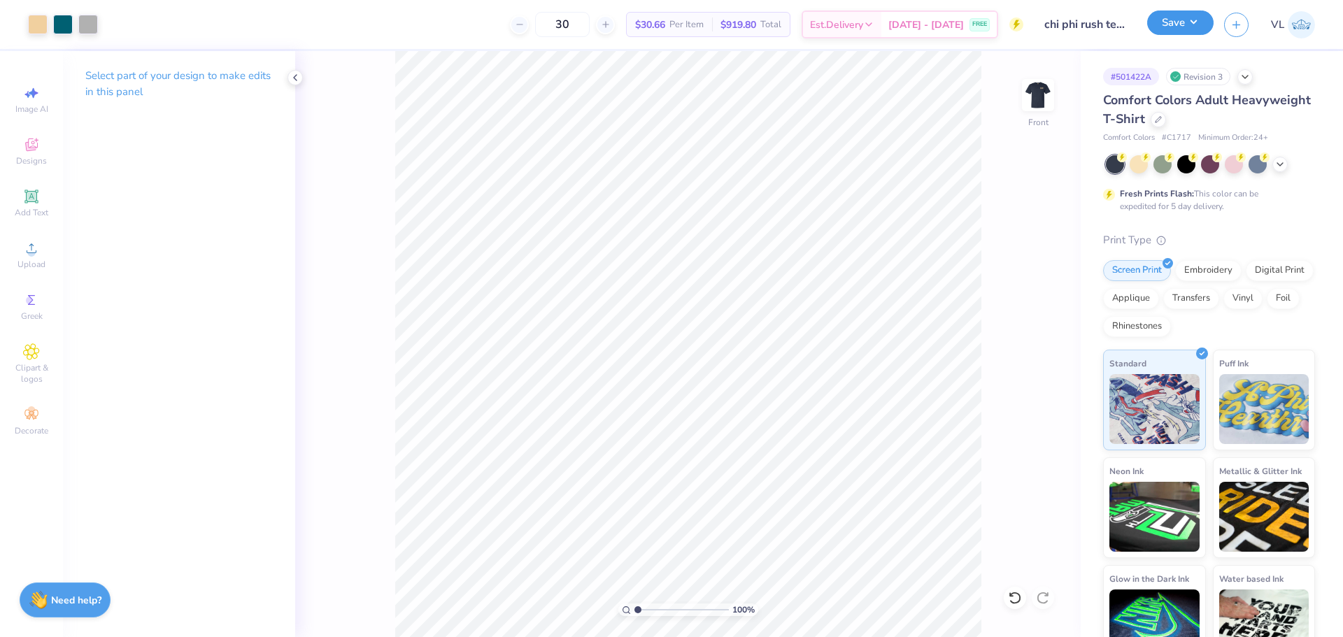
click at [1182, 27] on button "Save" at bounding box center [1180, 22] width 66 height 24
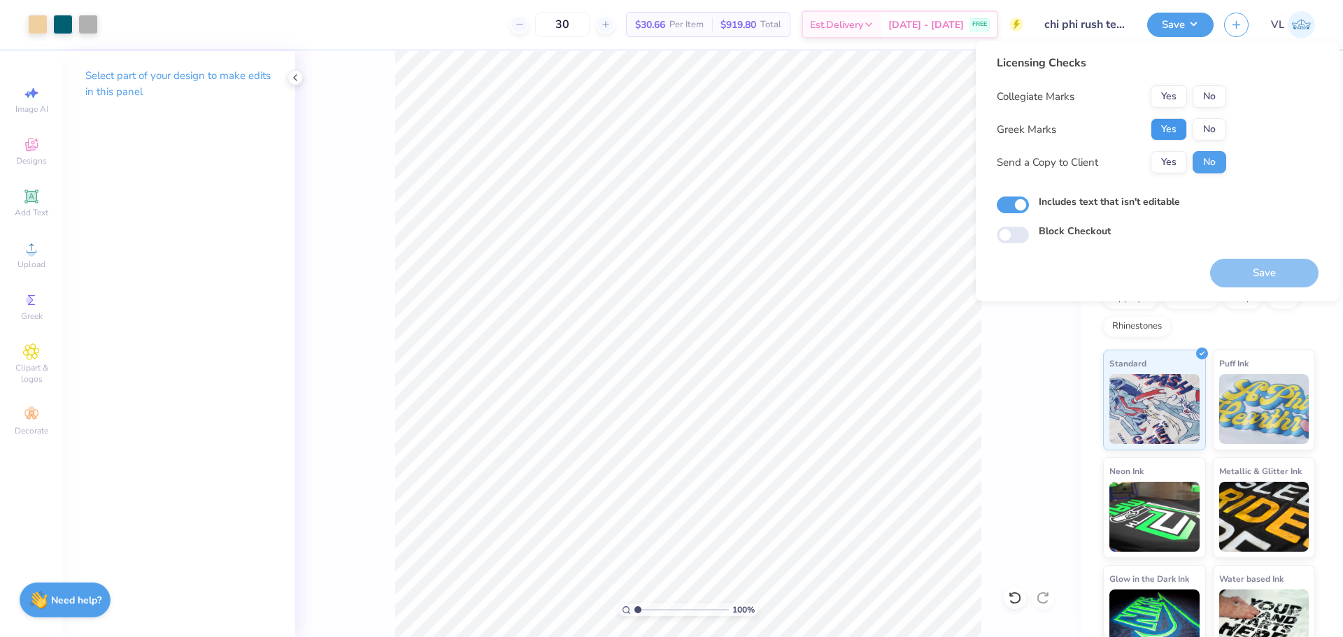
click at [1175, 137] on button "Yes" at bounding box center [1169, 129] width 36 height 22
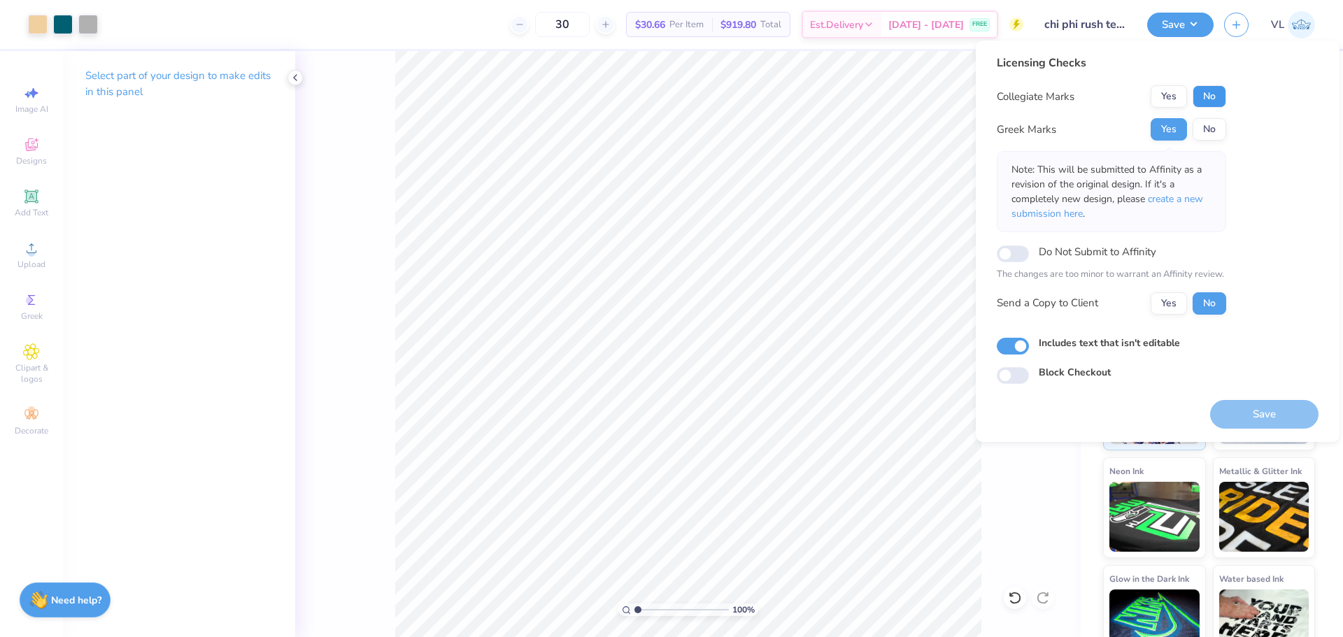
click at [1203, 100] on button "No" at bounding box center [1210, 96] width 34 height 22
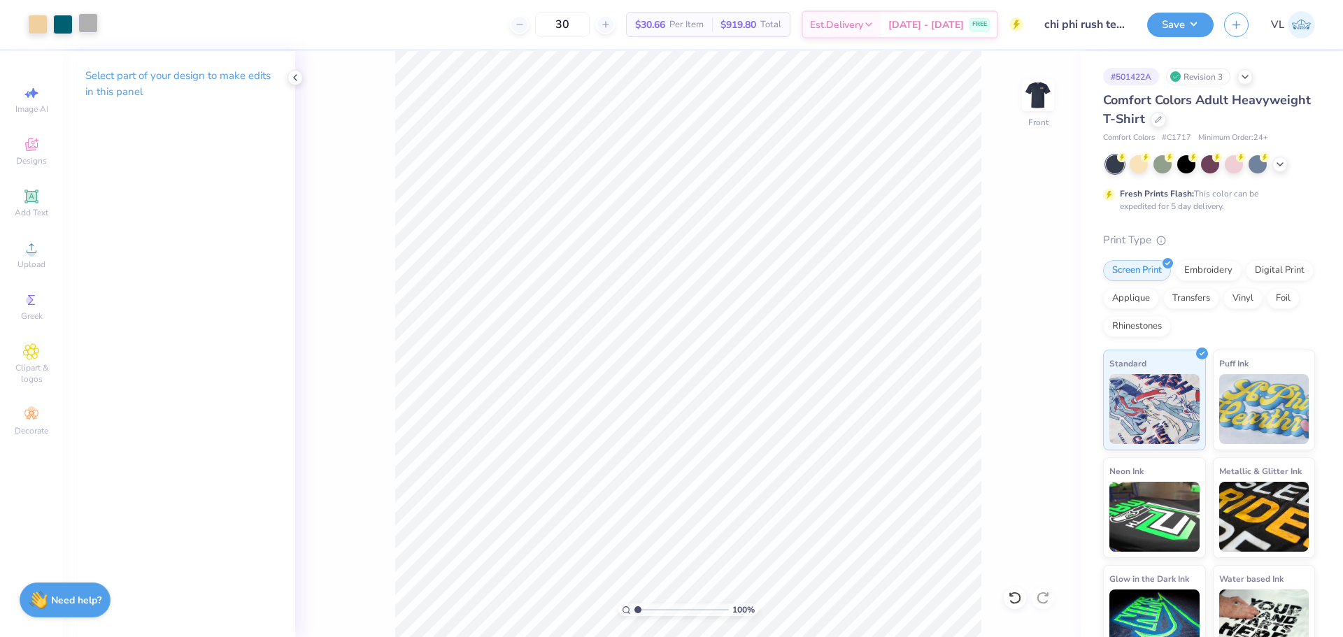
click at [94, 29] on div at bounding box center [88, 23] width 20 height 20
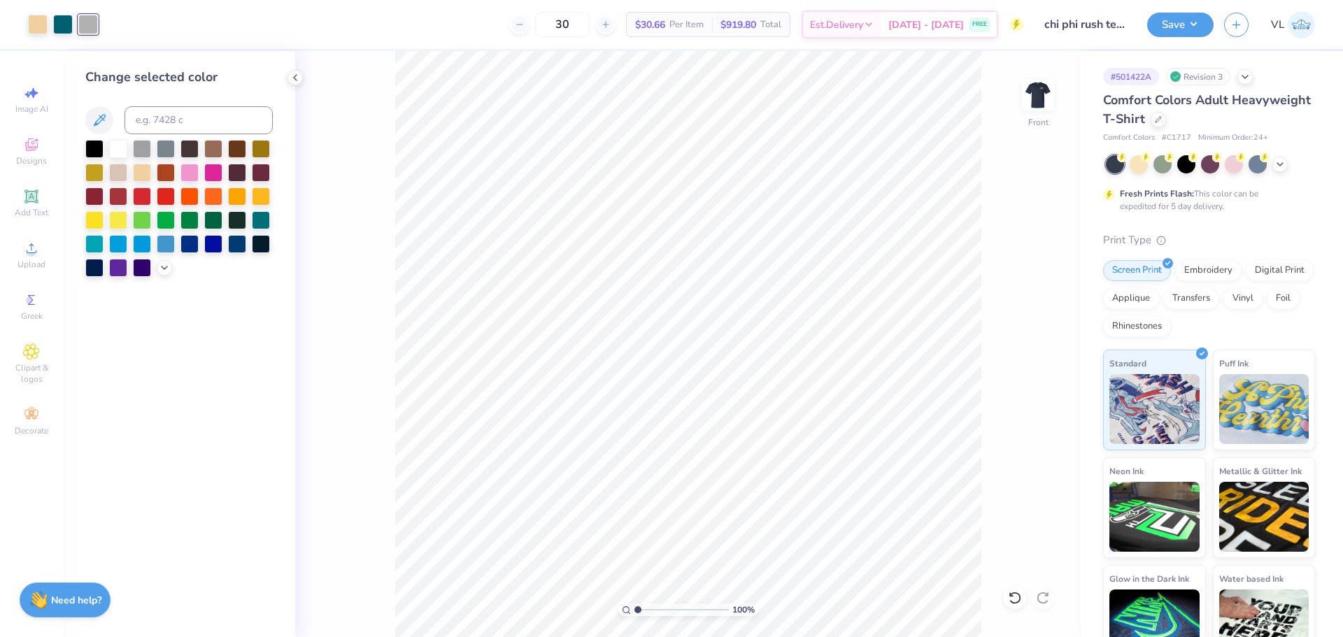
click at [90, 24] on div at bounding box center [88, 25] width 20 height 20
click at [162, 262] on icon at bounding box center [164, 266] width 11 height 11
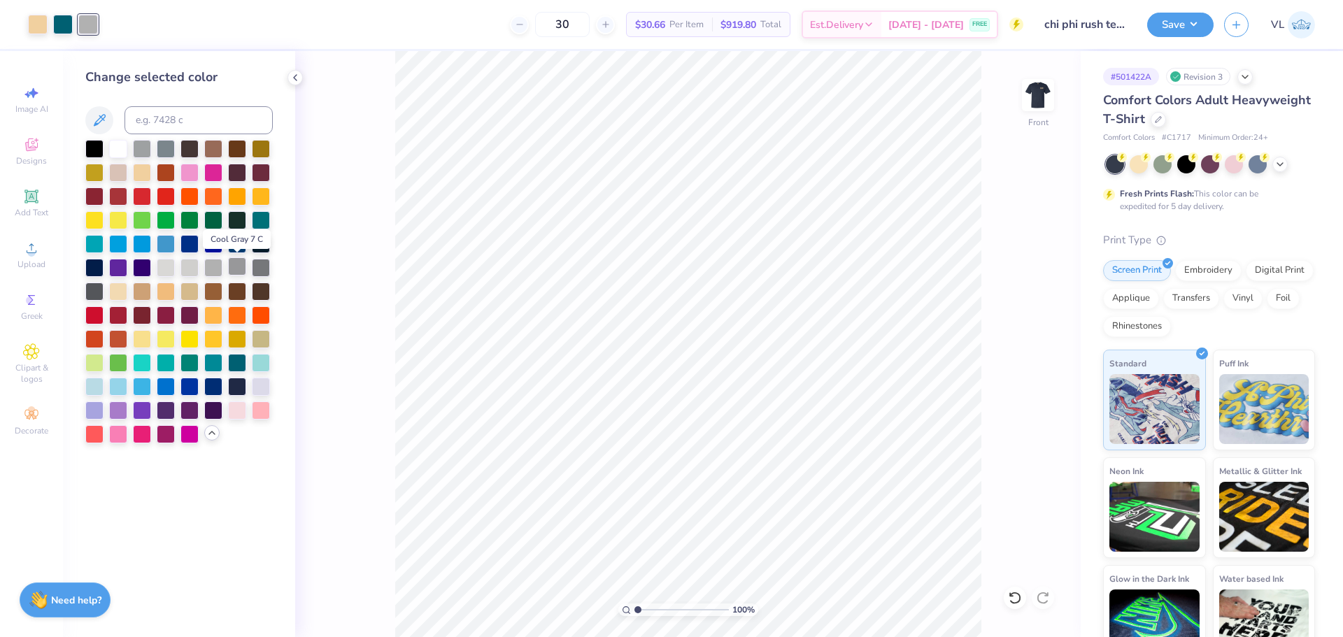
click at [237, 263] on div at bounding box center [237, 266] width 18 height 18
click at [215, 264] on div at bounding box center [213, 266] width 18 height 18
click at [188, 265] on div at bounding box center [190, 266] width 18 height 18
click at [209, 273] on div at bounding box center [213, 266] width 18 height 18
click at [1183, 33] on button "Save" at bounding box center [1180, 22] width 66 height 24
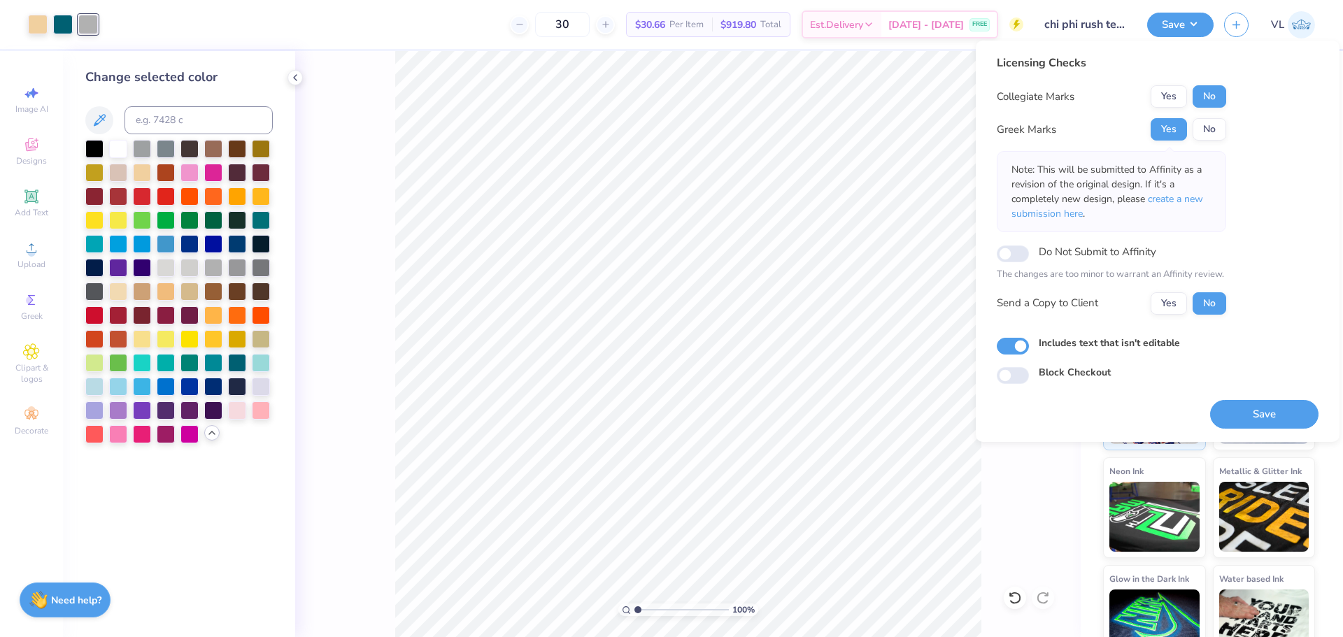
scroll to position [29, 0]
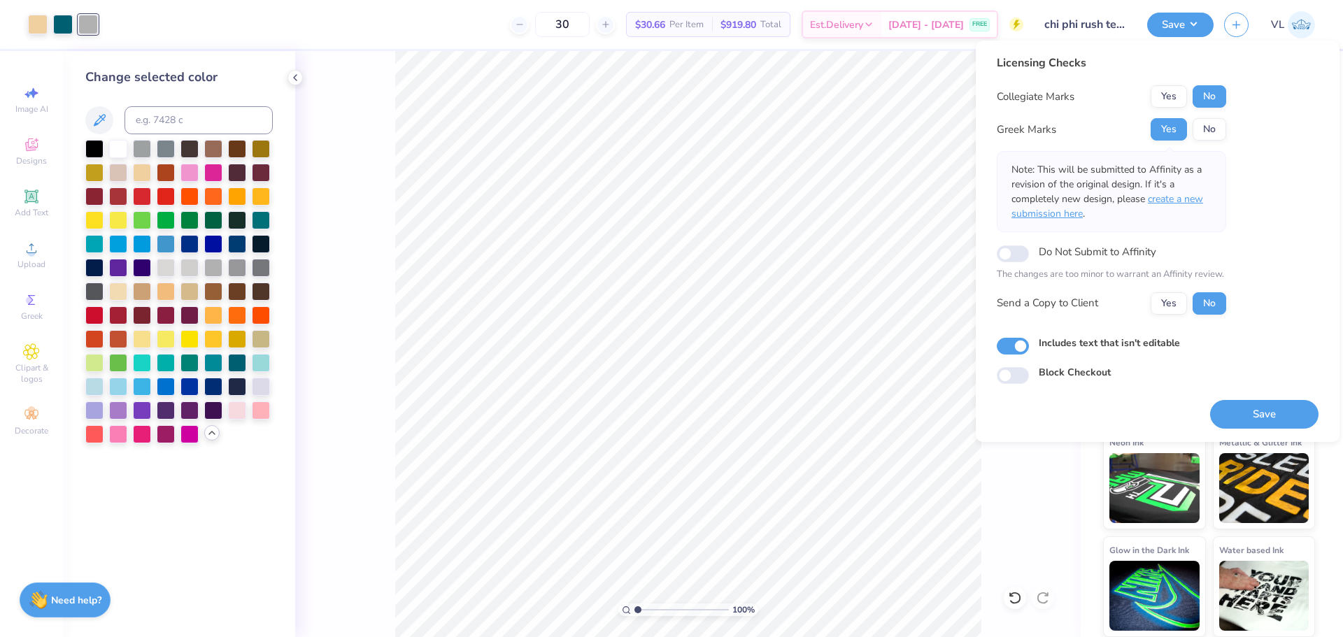
click at [1170, 199] on span "create a new submission here" at bounding box center [1108, 206] width 192 height 28
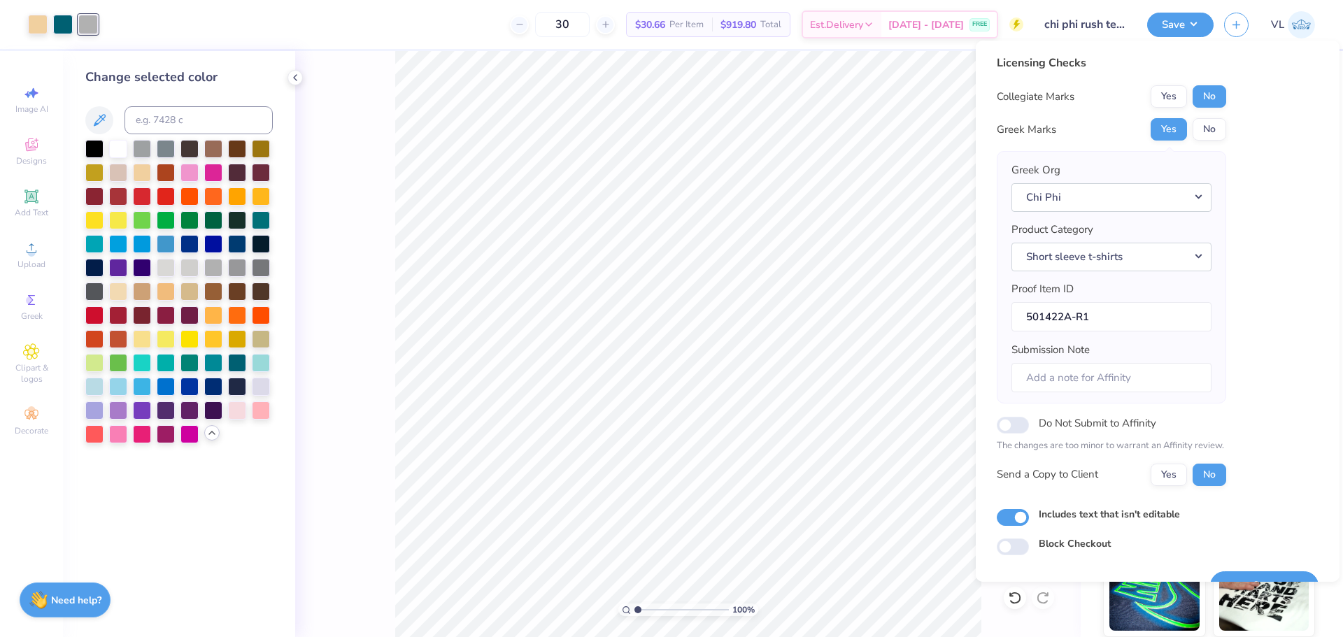
scroll to position [31, 0]
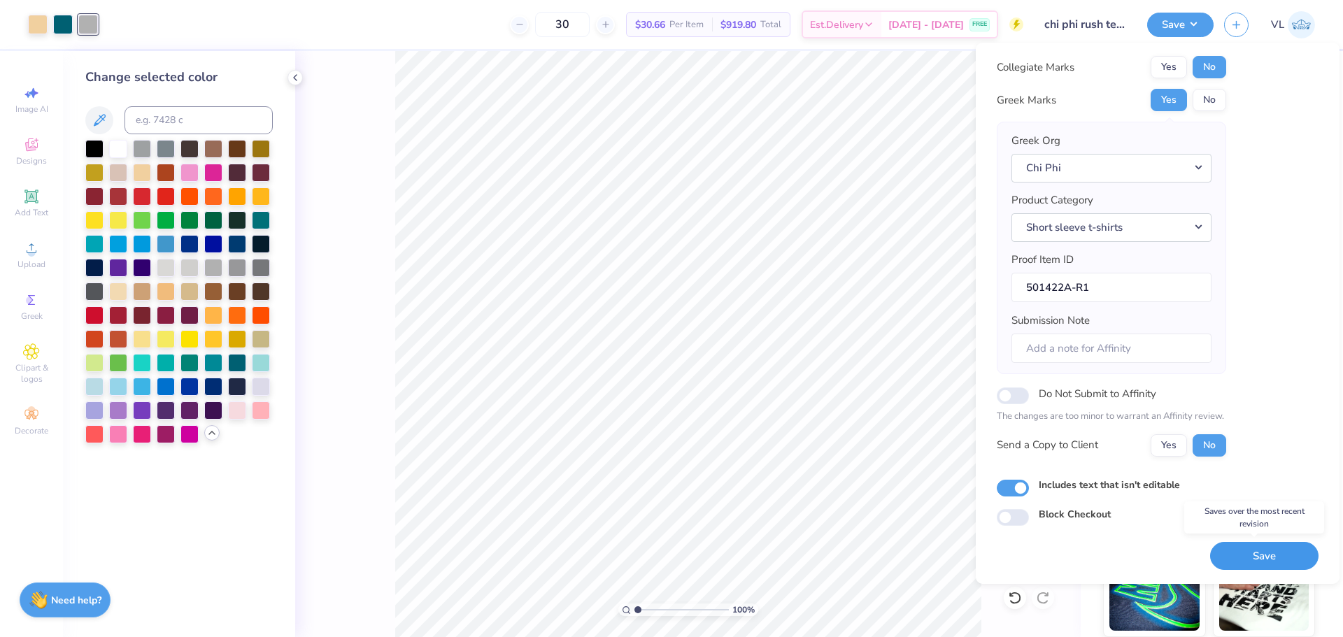
click at [1260, 558] on button "Save" at bounding box center [1264, 556] width 108 height 29
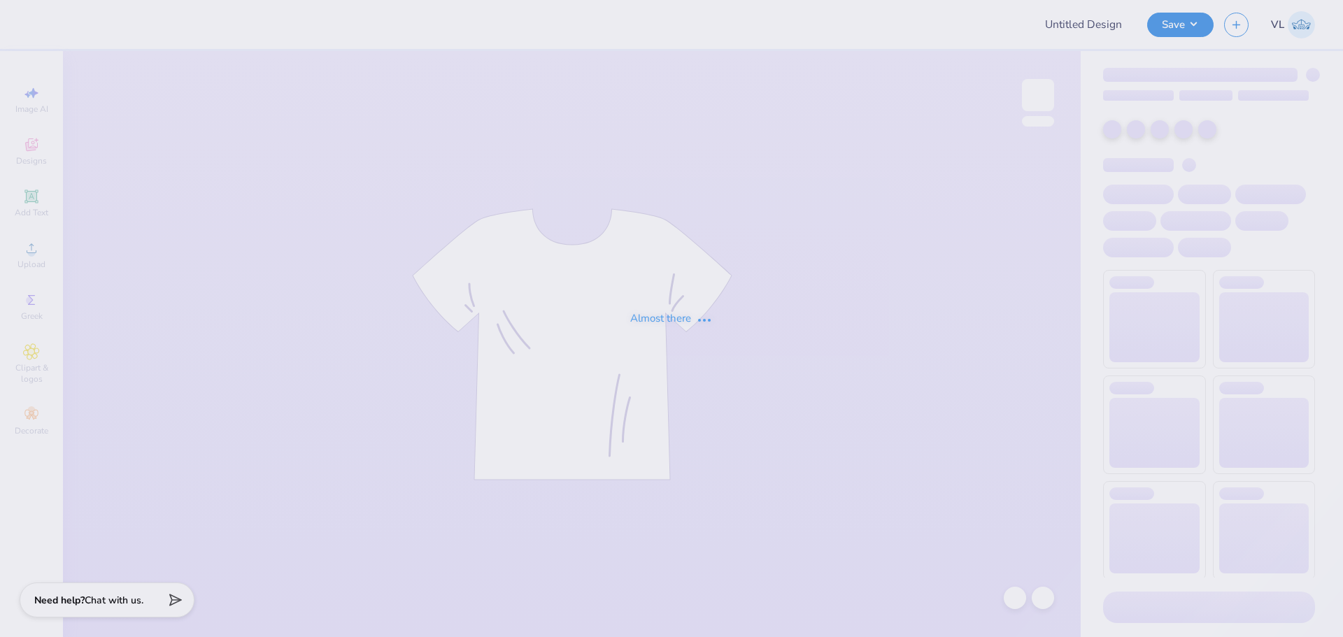
type input "football"
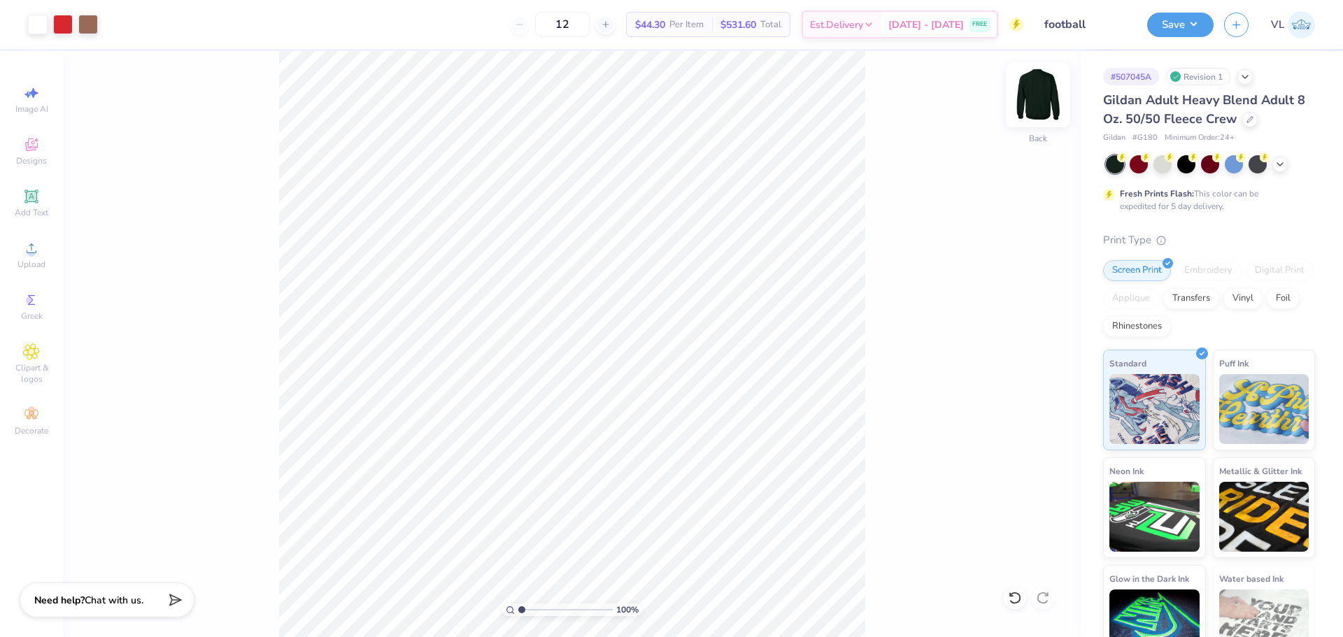
click at [1045, 90] on img at bounding box center [1038, 95] width 56 height 56
drag, startPoint x: 1026, startPoint y: 94, endPoint x: 617, endPoint y: 1, distance: 419.7
click at [1026, 93] on img at bounding box center [1038, 95] width 28 height 28
